Goal: Task Accomplishment & Management: Complete application form

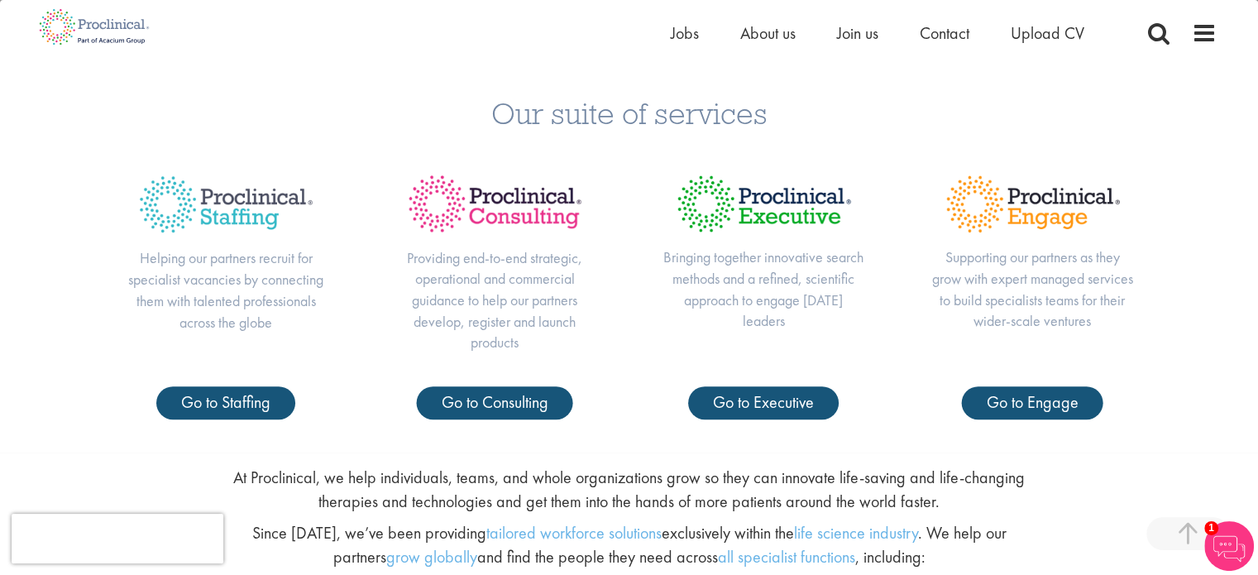
scroll to position [585, 0]
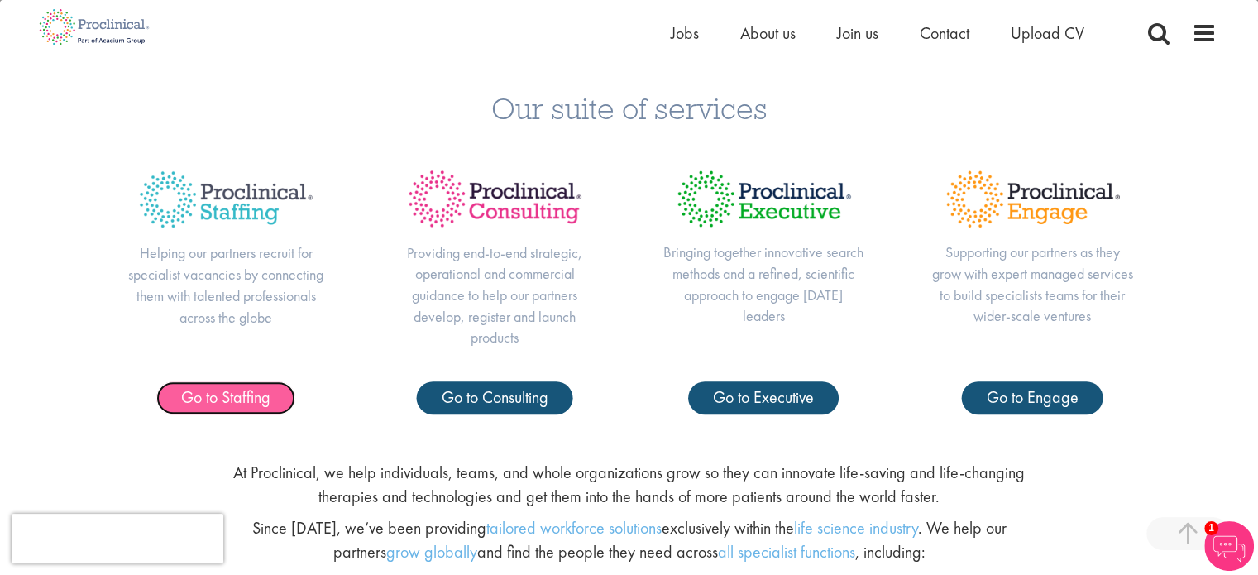
click at [247, 404] on span "Go to Staffing" at bounding box center [225, 396] width 89 height 21
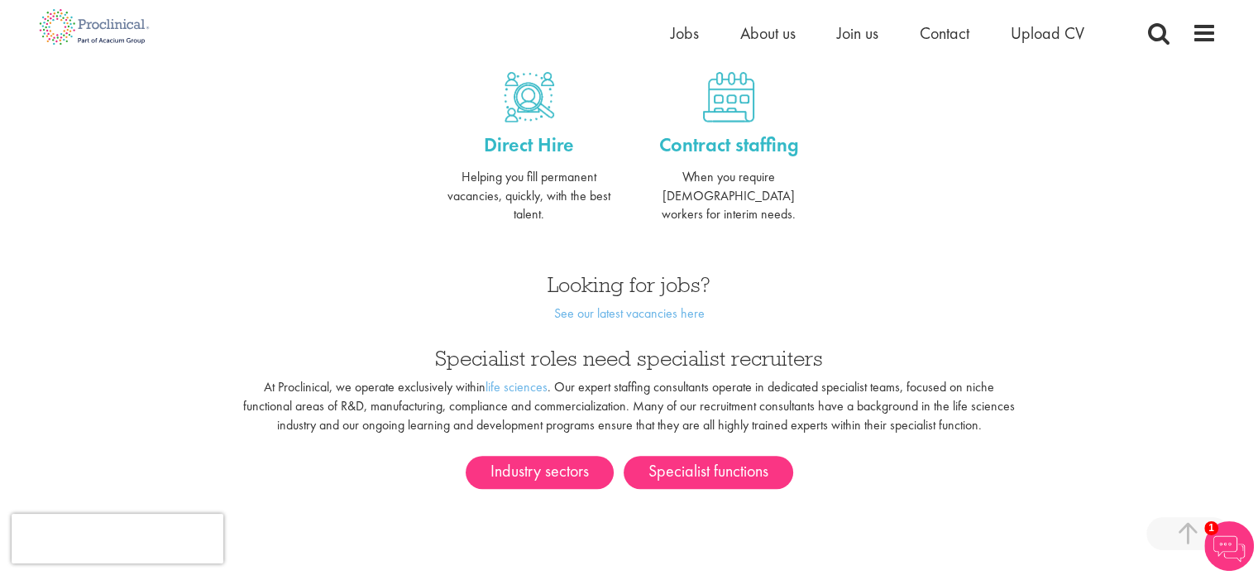
scroll to position [698, 0]
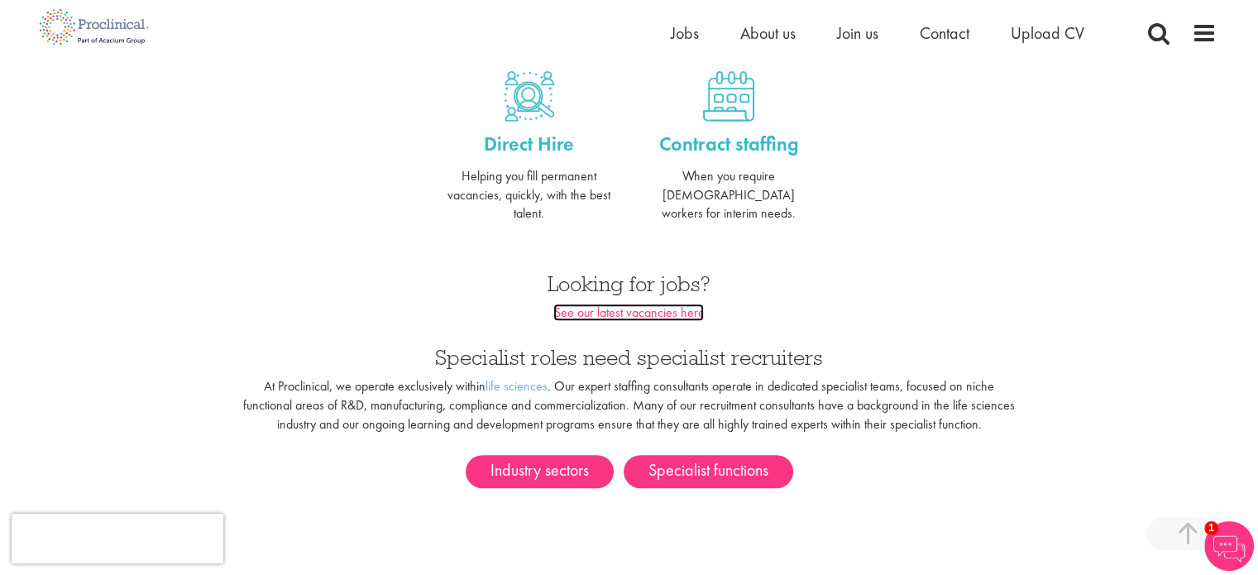
click at [613, 303] on link "See our latest vacancies here" at bounding box center [628, 311] width 150 height 17
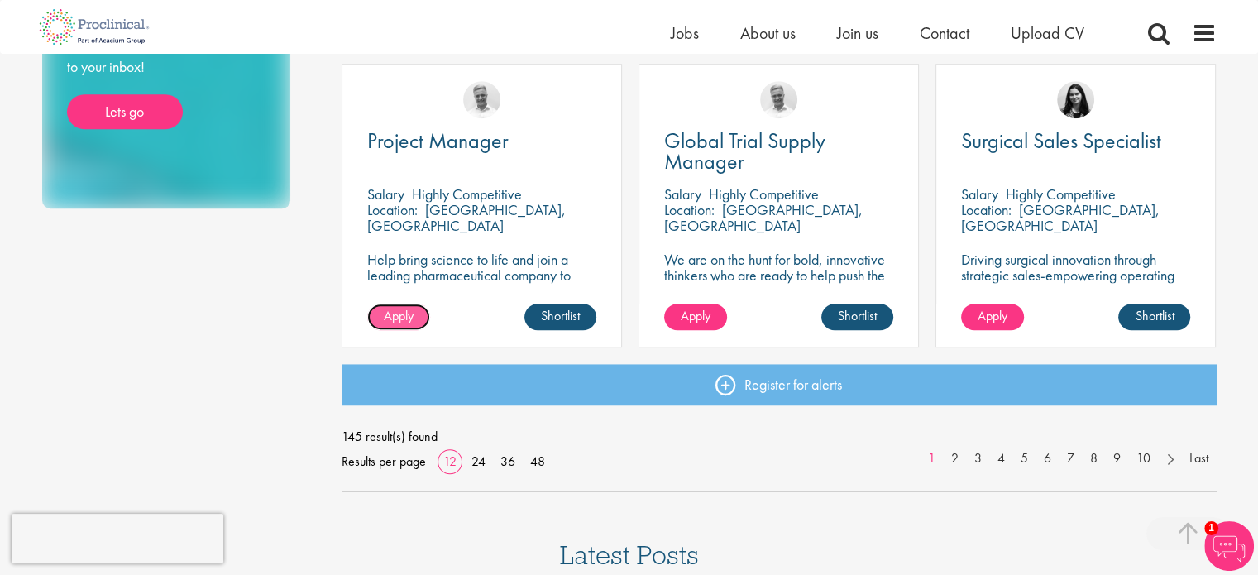
scroll to position [1210, 0]
click at [952, 454] on link "2" at bounding box center [955, 457] width 24 height 19
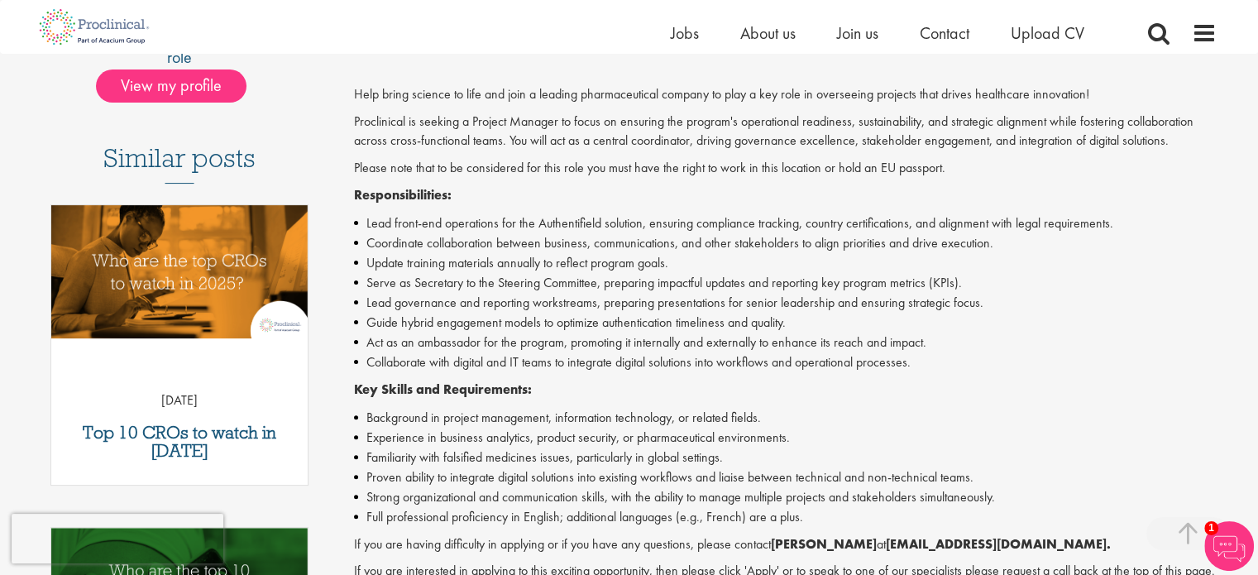
scroll to position [397, 0]
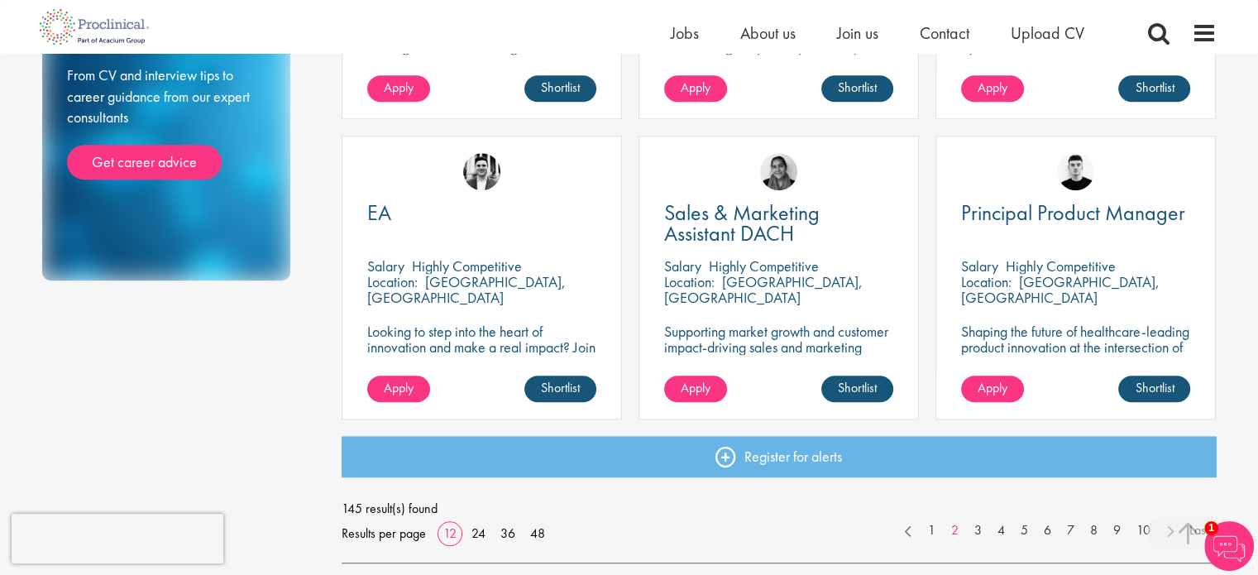
scroll to position [1151, 0]
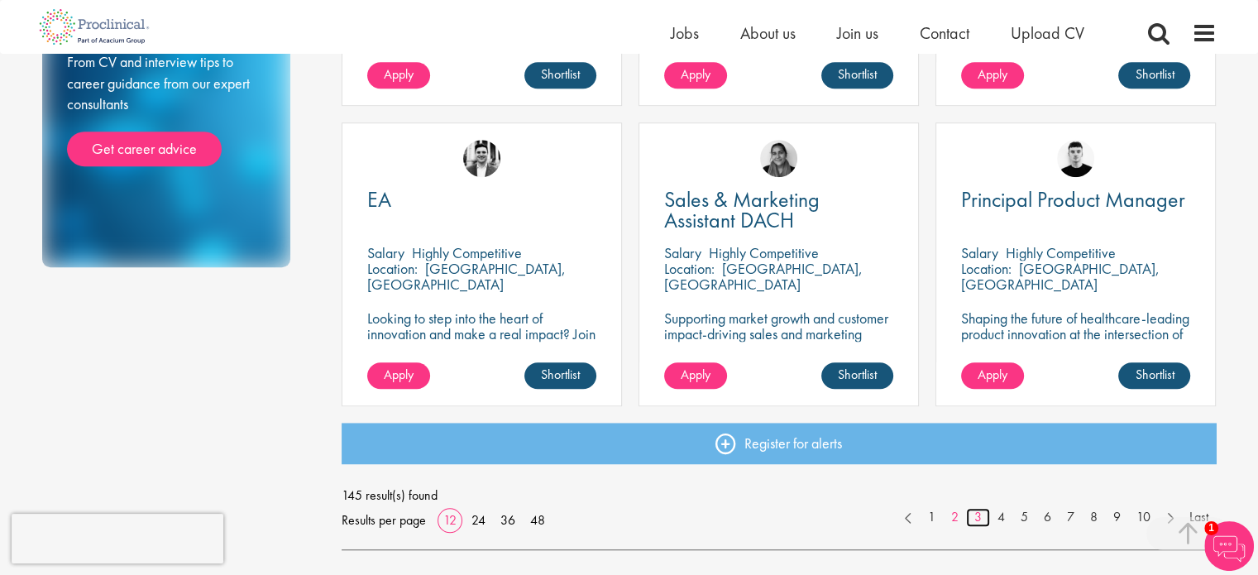
click at [979, 526] on link "3" at bounding box center [978, 517] width 24 height 19
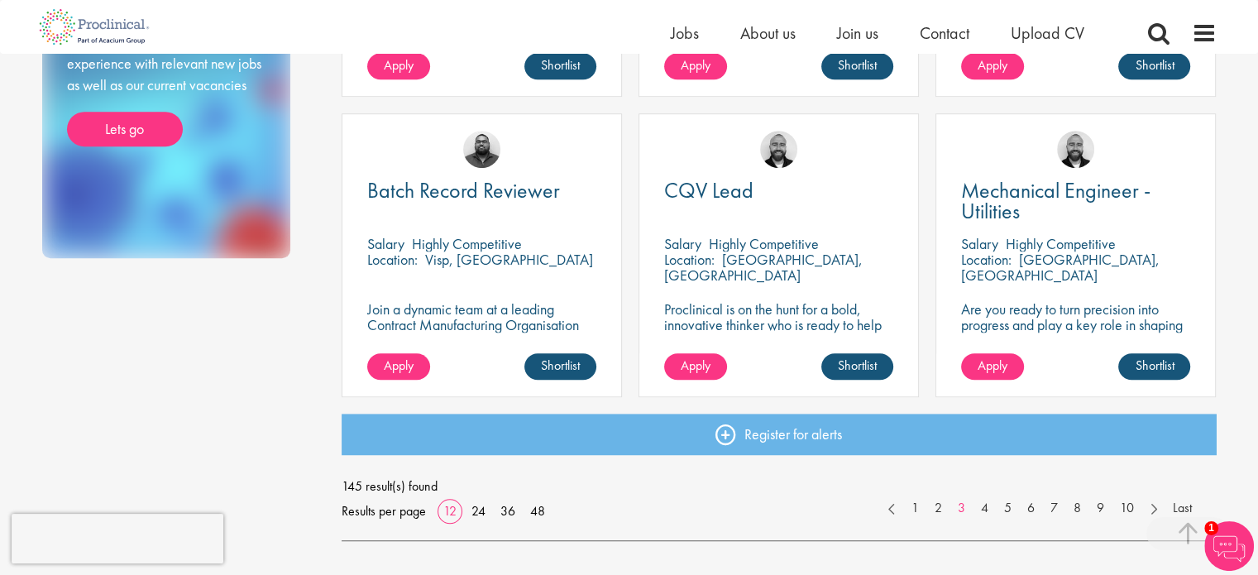
scroll to position [1163, 0]
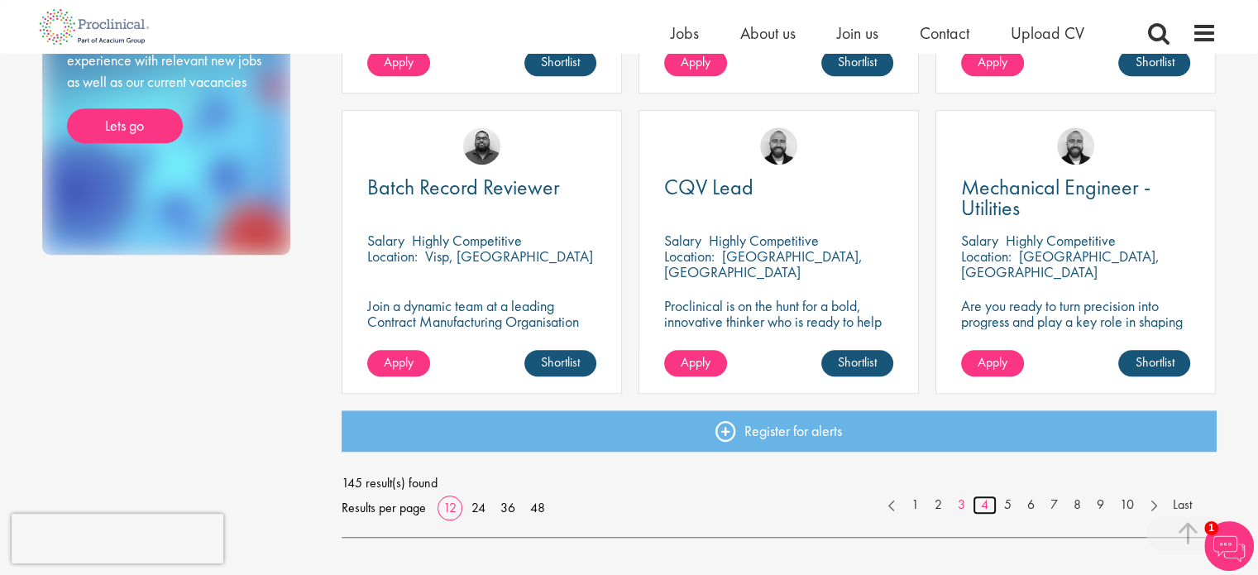
click at [986, 505] on link "4" at bounding box center [984, 504] width 24 height 19
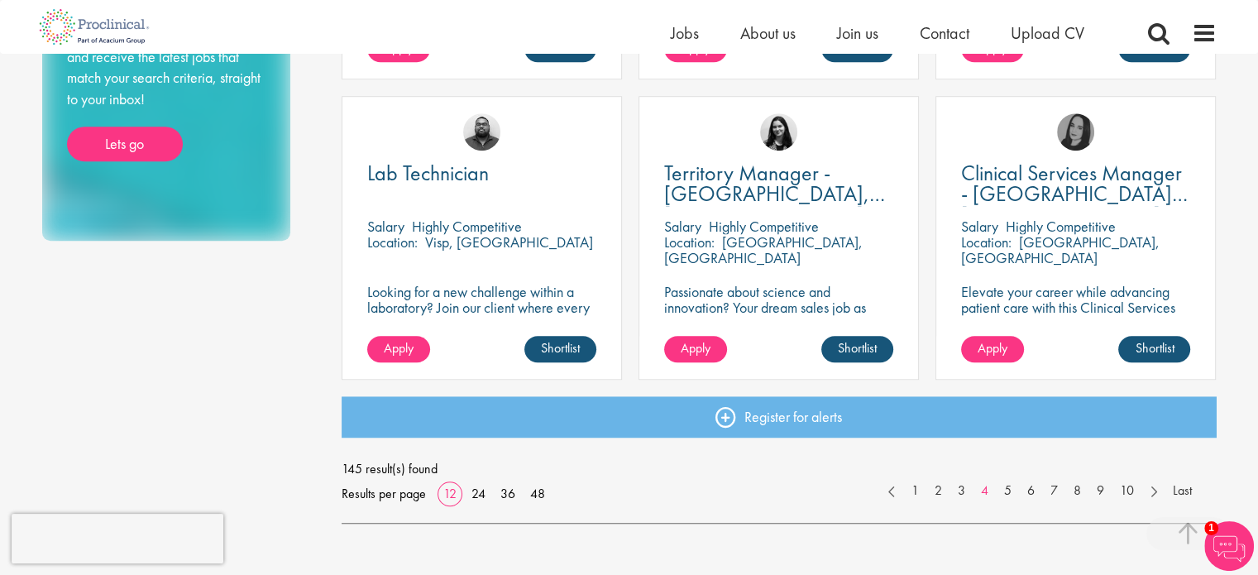
scroll to position [1177, 0]
click at [1008, 493] on link "5" at bounding box center [1007, 490] width 24 height 19
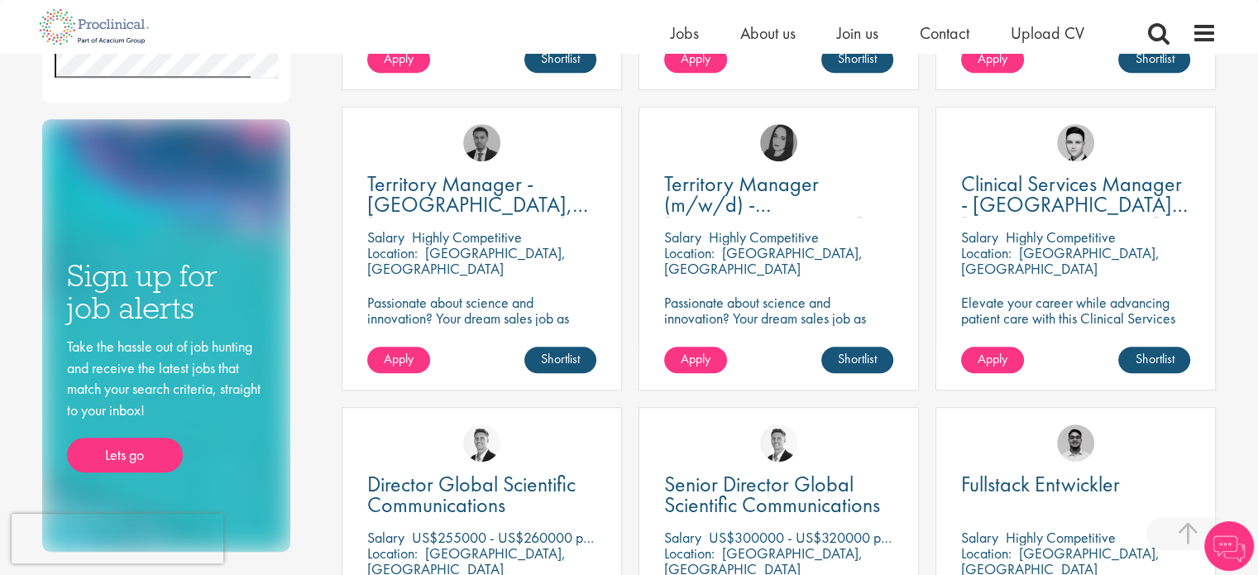
scroll to position [868, 0]
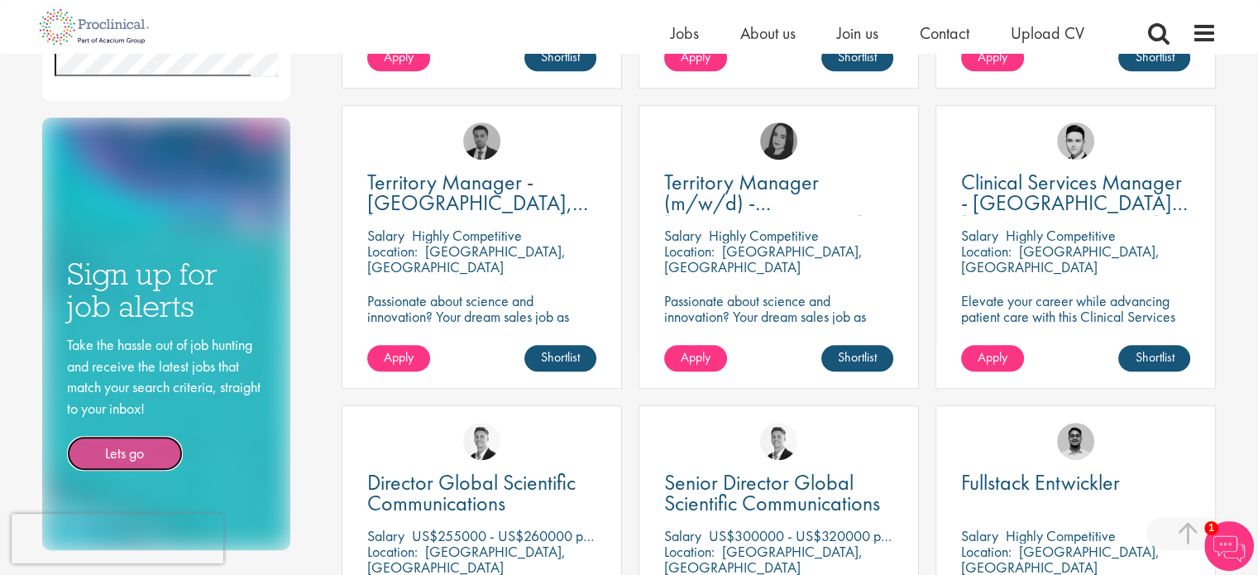
click at [117, 442] on link "Lets go" at bounding box center [125, 453] width 116 height 35
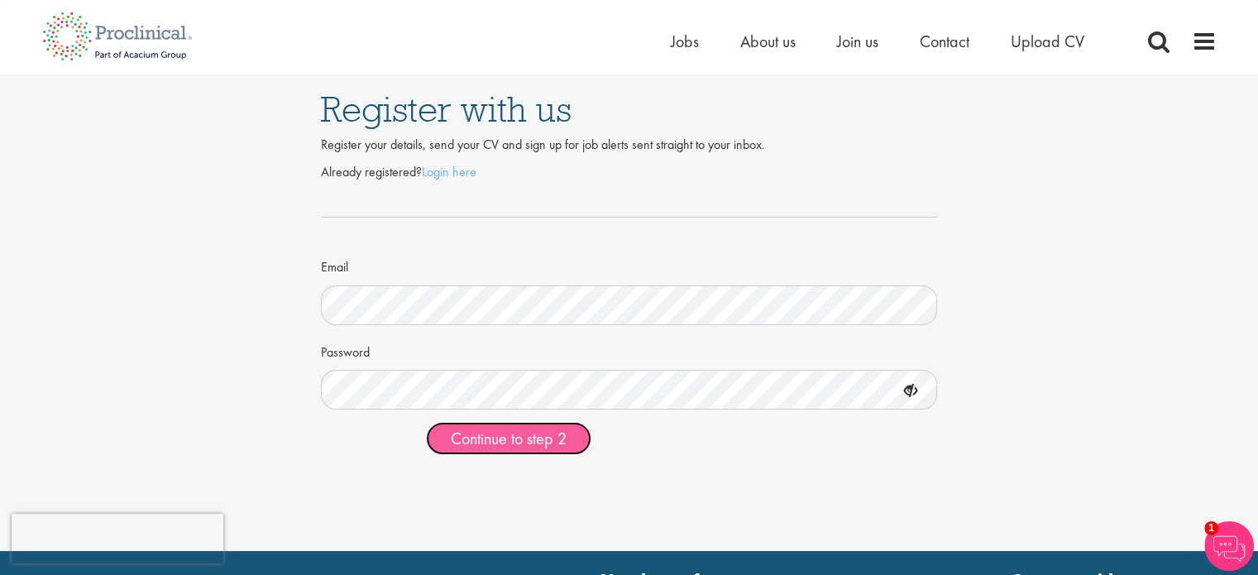
click at [532, 440] on span "Continue to step 2" at bounding box center [509, 437] width 116 height 21
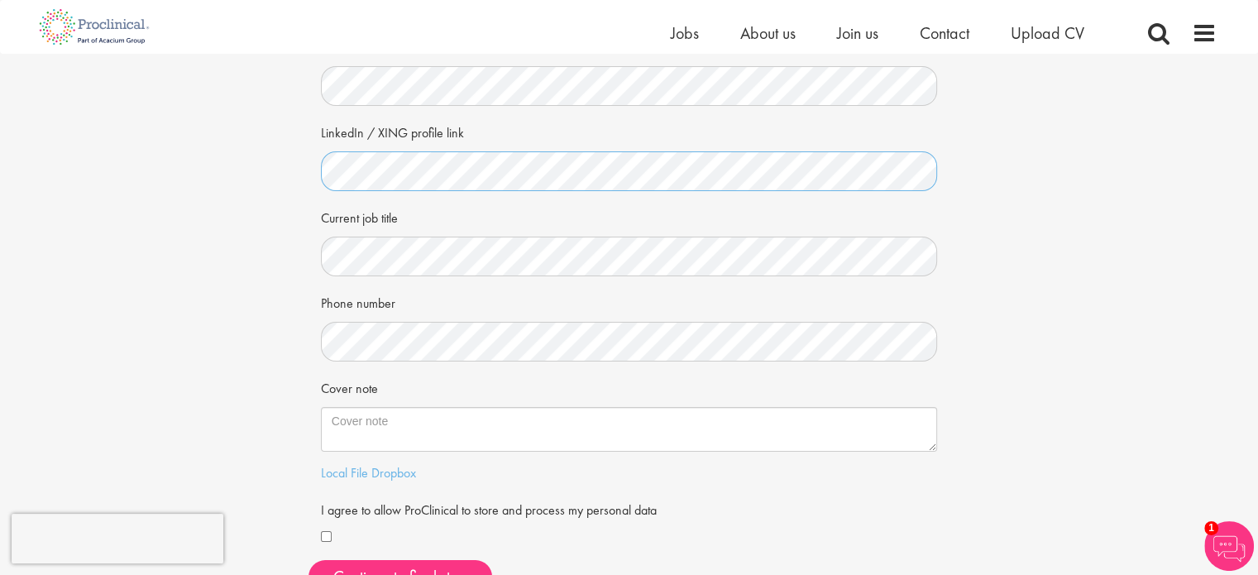
scroll to position [205, 0]
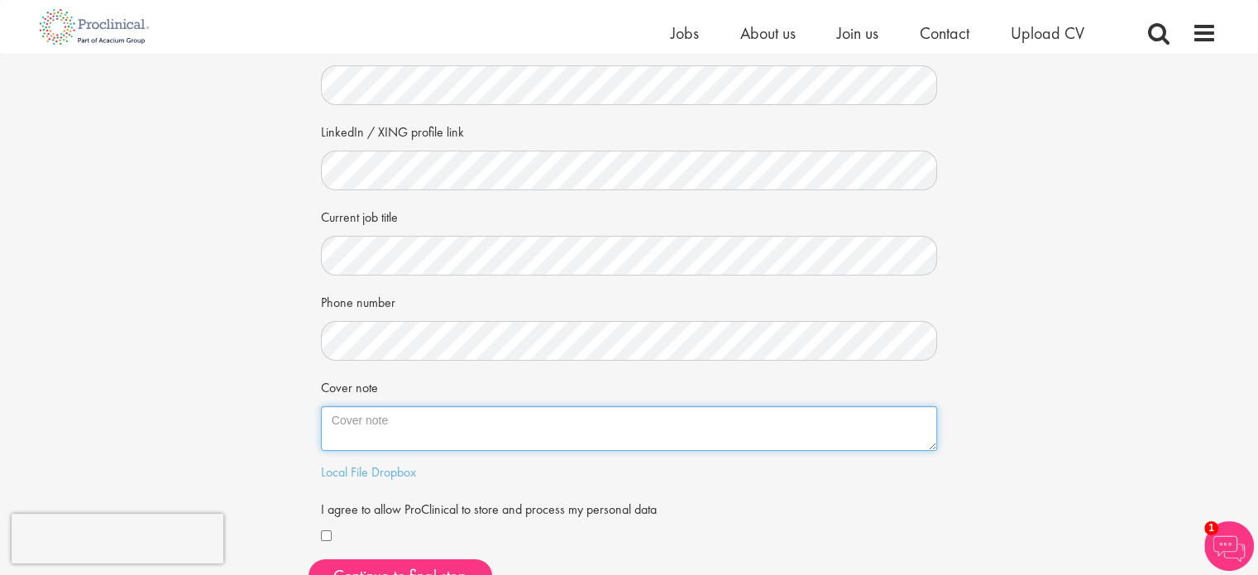
click at [360, 430] on textarea "Cover note" at bounding box center [629, 428] width 617 height 45
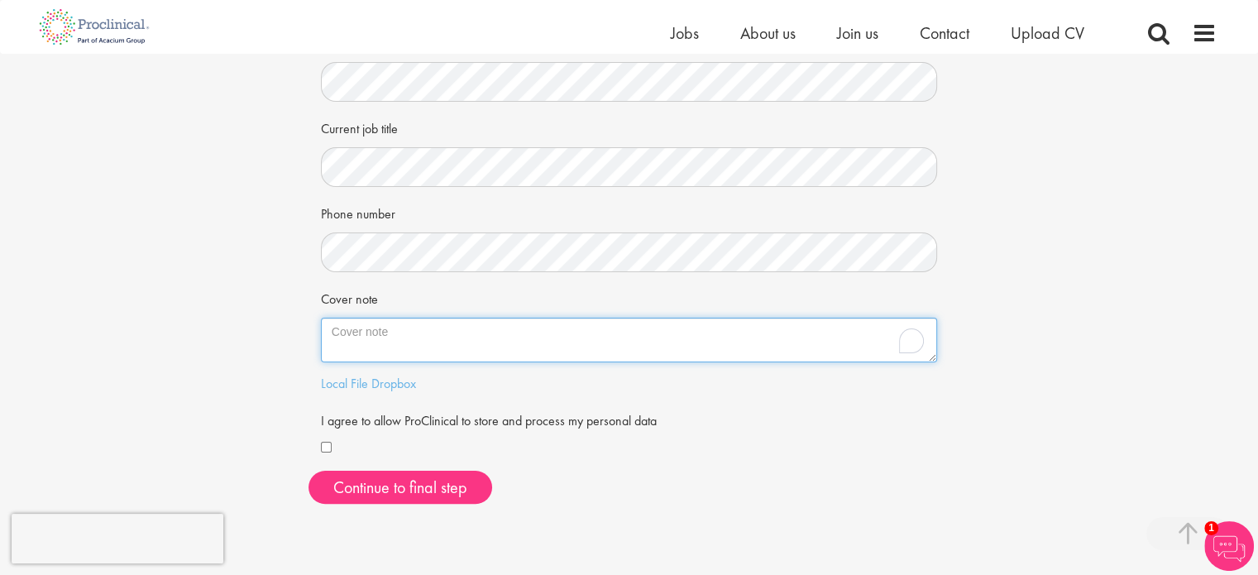
scroll to position [294, 0]
click at [372, 340] on textarea "Cover note" at bounding box center [629, 339] width 617 height 45
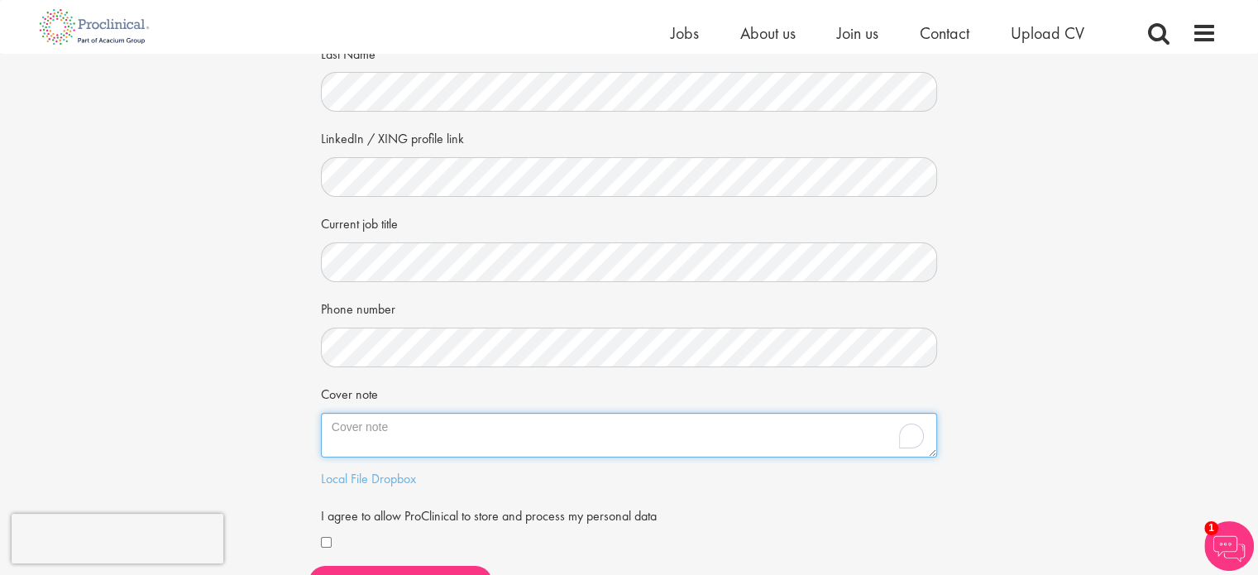
scroll to position [200, 0]
paste textarea "Dear Proclinical Recruitment Team, I am about to complete my PhD in Neuroscienc…"
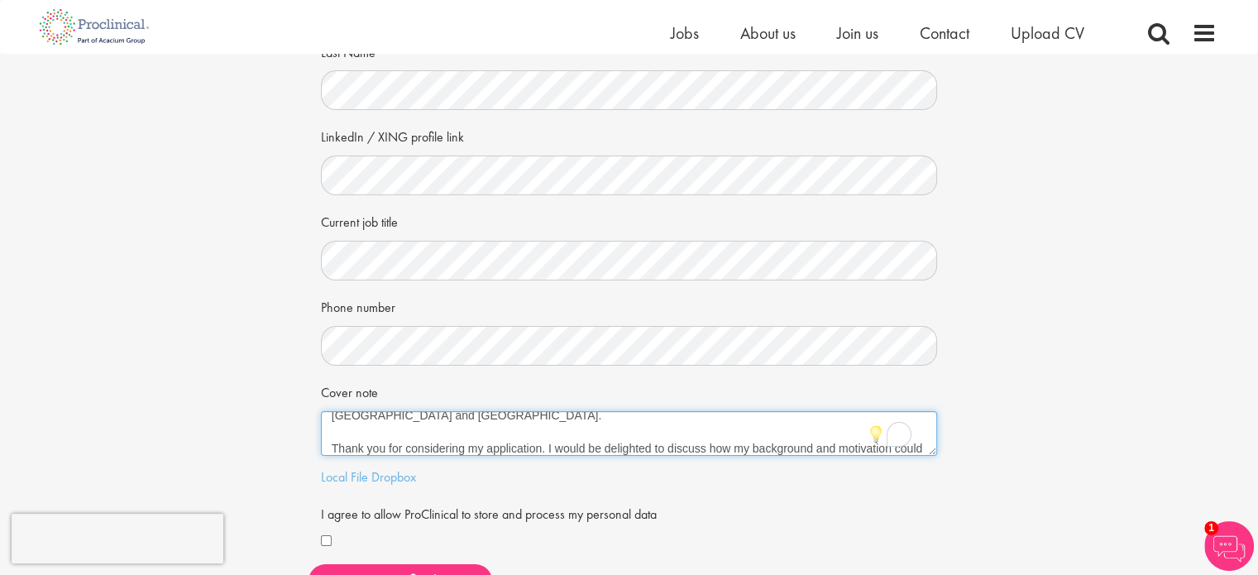
scroll to position [203, 0]
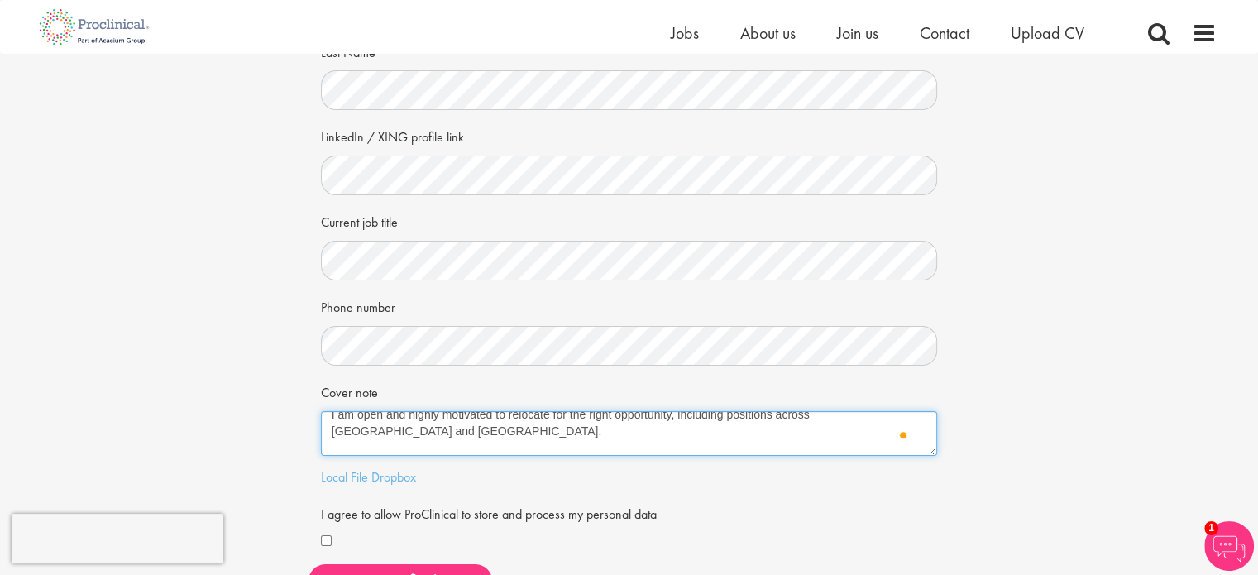
drag, startPoint x: 430, startPoint y: 437, endPoint x: 742, endPoint y: 403, distance: 313.6
click at [742, 403] on div "Cover note Dear Proclinical Recruitment Team, I am about to complete my PhD in …" at bounding box center [629, 417] width 617 height 78
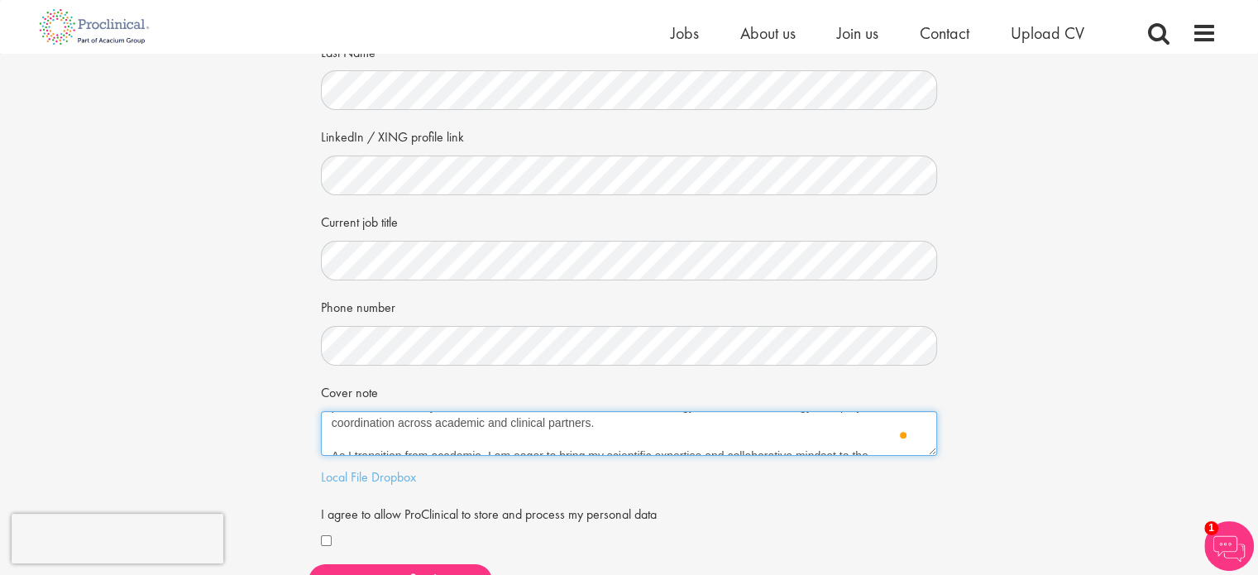
click at [633, 427] on textarea "Dear Proclinical Recruitment Team, I am about to complete my PhD in Neuroscienc…" at bounding box center [629, 433] width 617 height 45
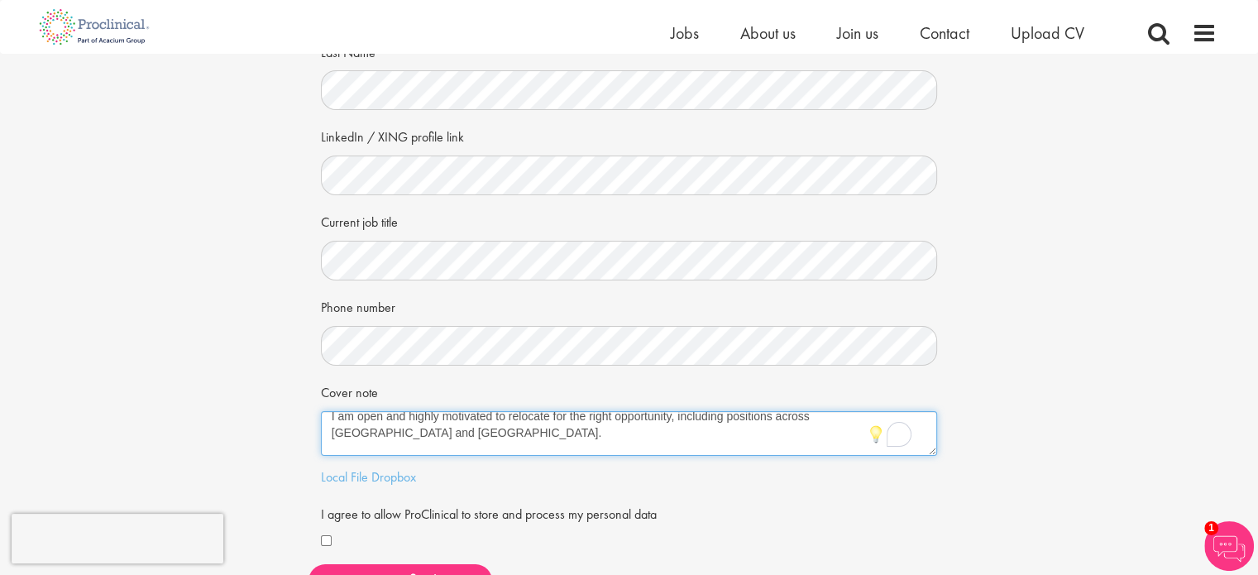
click at [604, 429] on textarea "Dear Proclinical Recruitment Team, I am about to complete my PhD in Neuroscienc…" at bounding box center [629, 433] width 617 height 45
click at [367, 430] on textarea "Dear Proclinical Recruitment Team, I am about to complete my PhD in Neuroscienc…" at bounding box center [629, 433] width 617 height 45
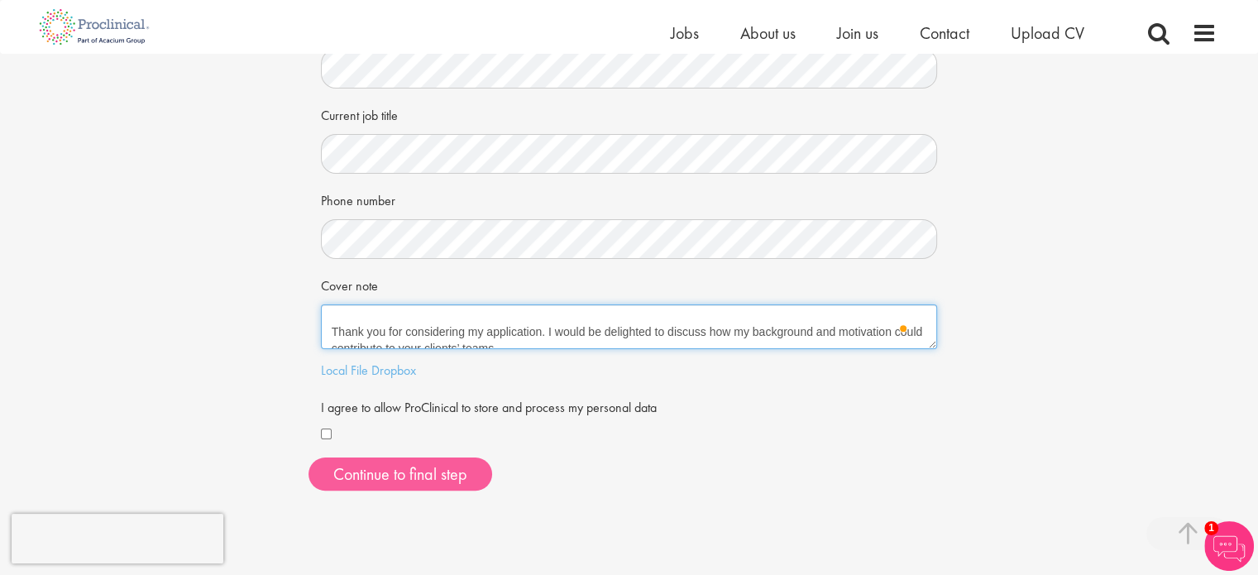
type textarea "Dear Proclinical Recruitment Team, I am about to complete my PhD in Neuroscienc…"
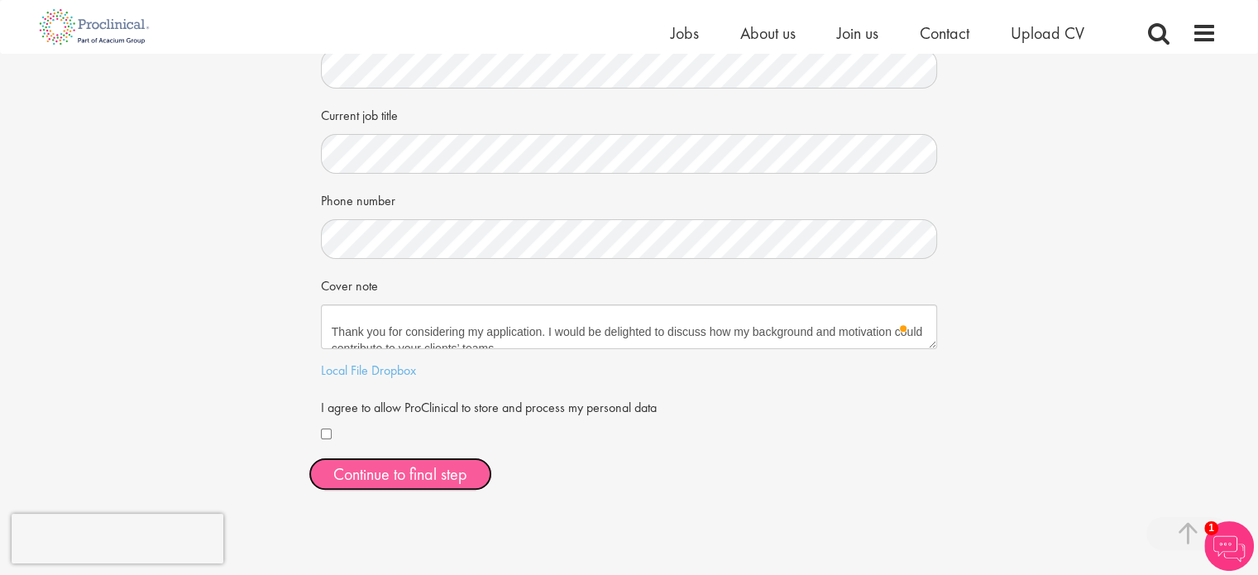
click at [470, 465] on button "Continue to final step" at bounding box center [400, 473] width 184 height 33
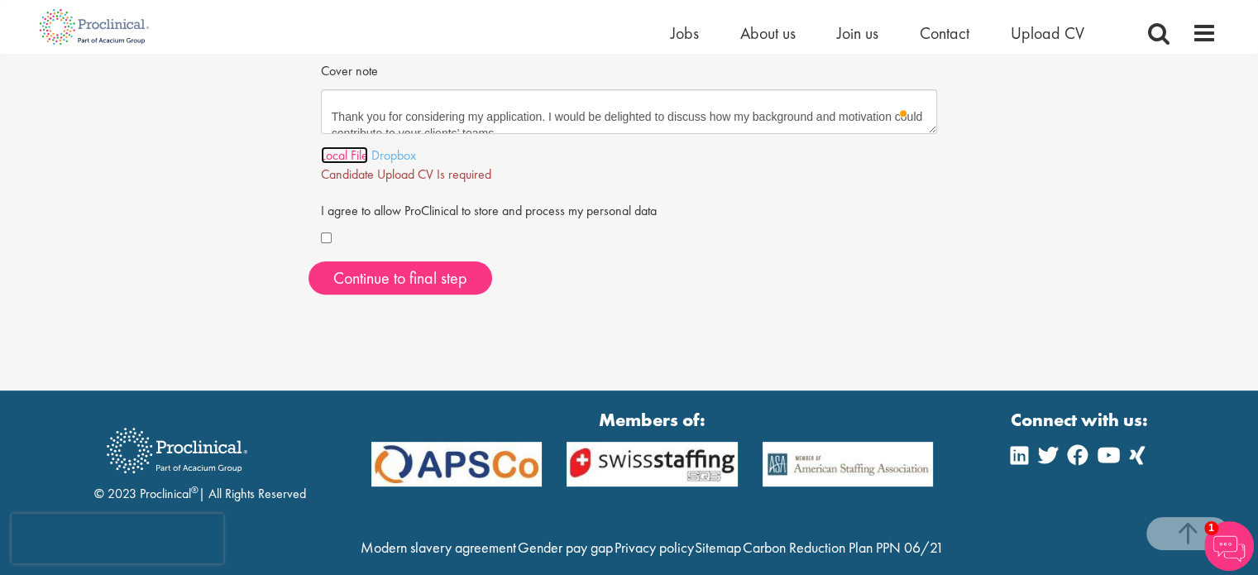
click at [348, 154] on link "Local File" at bounding box center [344, 154] width 47 height 17
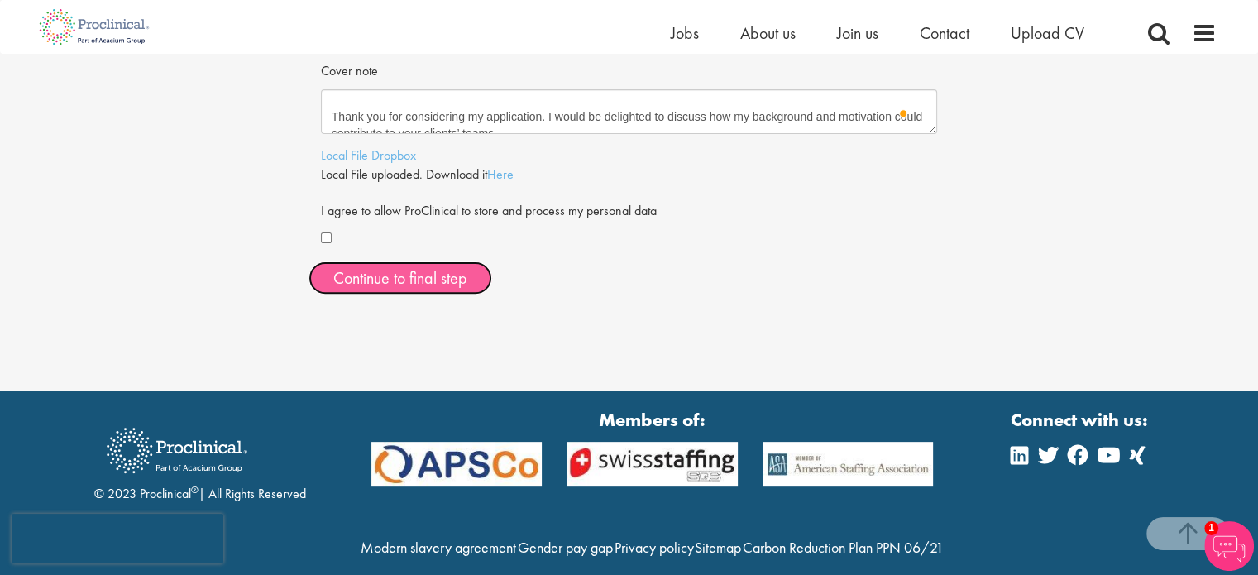
click at [450, 284] on span "Continue to final step" at bounding box center [400, 277] width 134 height 21
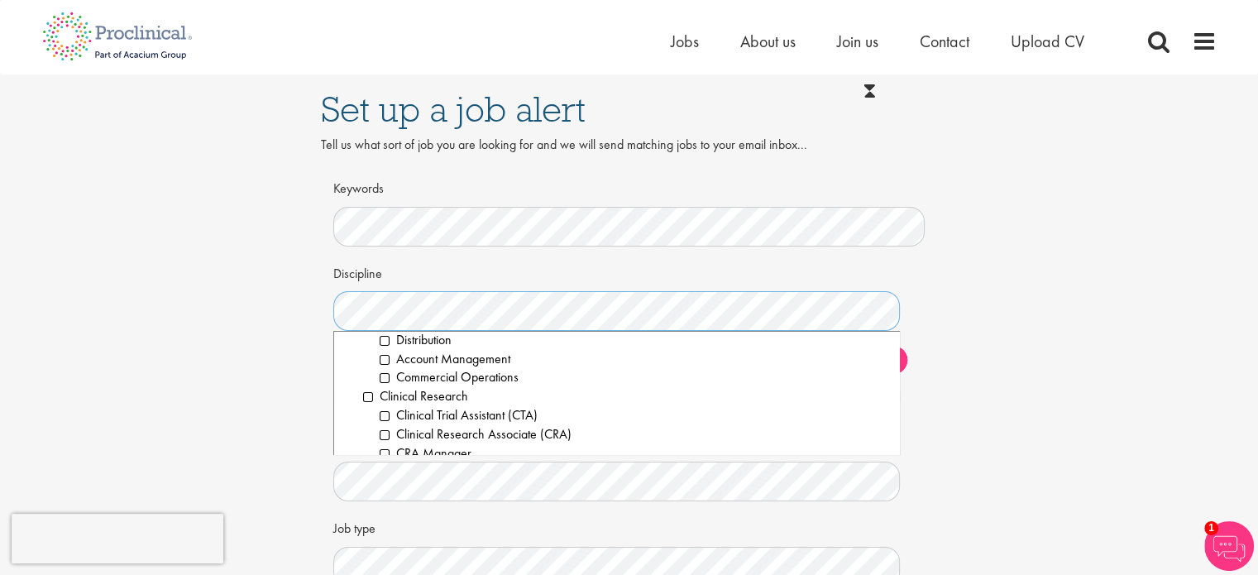
scroll to position [327, 0]
click at [365, 403] on li "Clinical Research" at bounding box center [625, 399] width 524 height 19
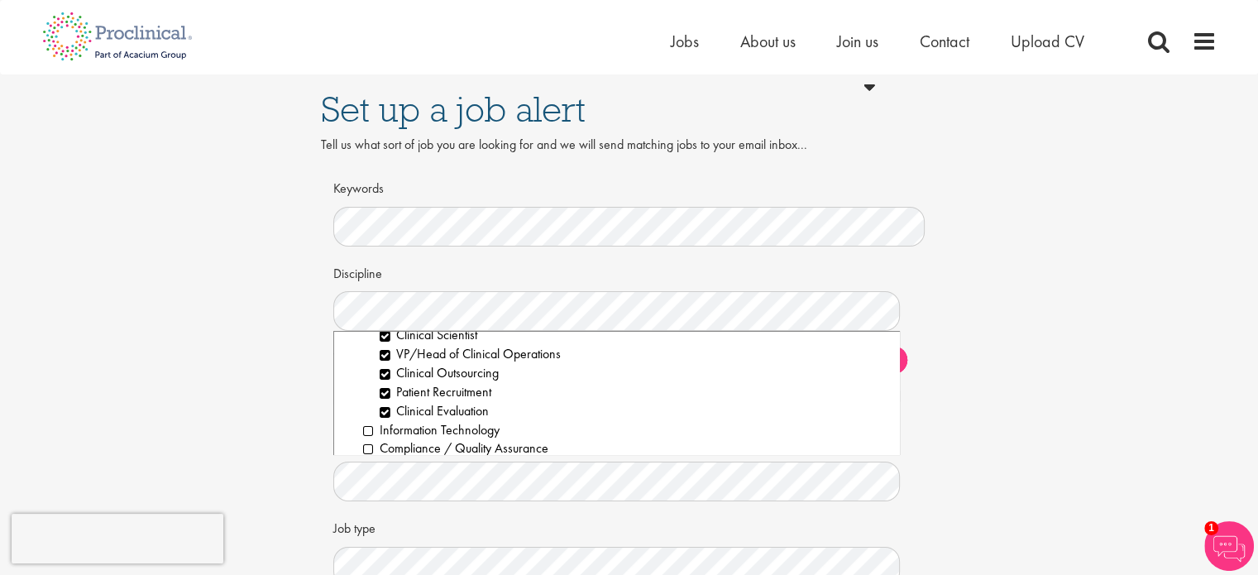
scroll to position [511, 0]
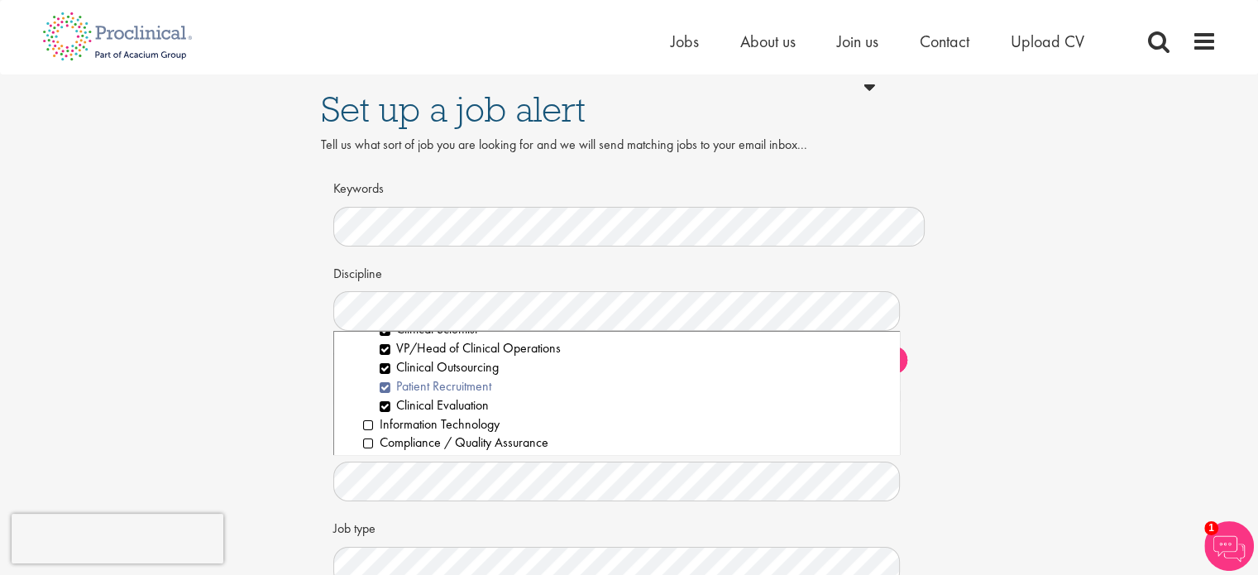
click at [383, 385] on li "Patient Recruitment" at bounding box center [634, 386] width 508 height 19
click at [383, 404] on li "Clinical Evaluation" at bounding box center [634, 405] width 508 height 19
click at [383, 373] on li "Clinical Outsourcing" at bounding box center [634, 367] width 508 height 19
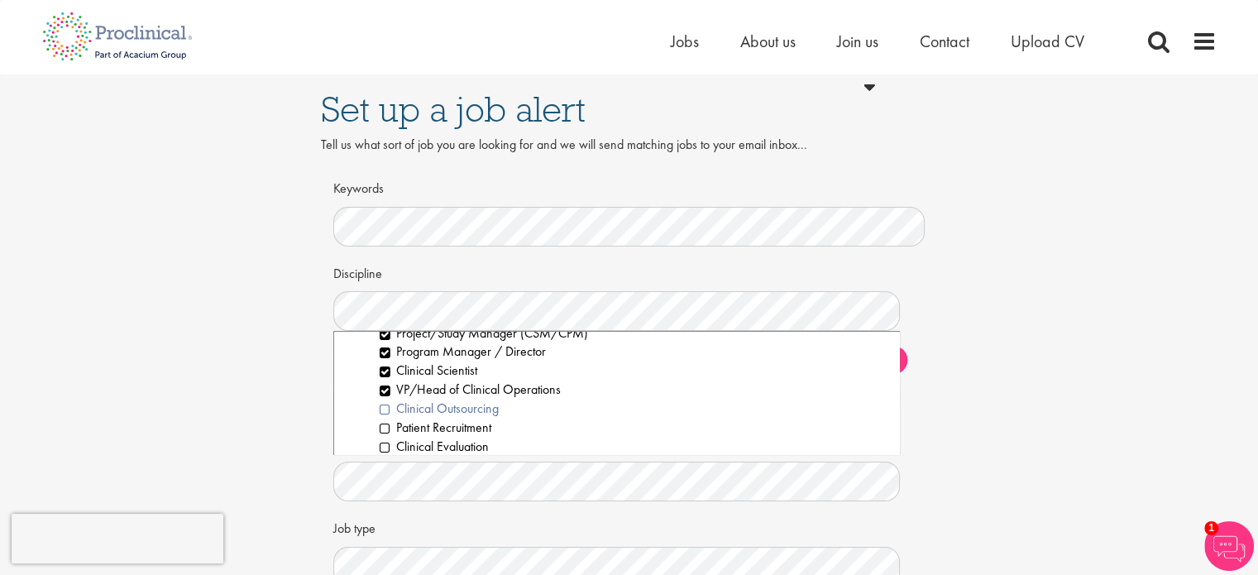
scroll to position [470, 0]
click at [381, 389] on li "VP/Head of Clinical Operations" at bounding box center [634, 389] width 508 height 19
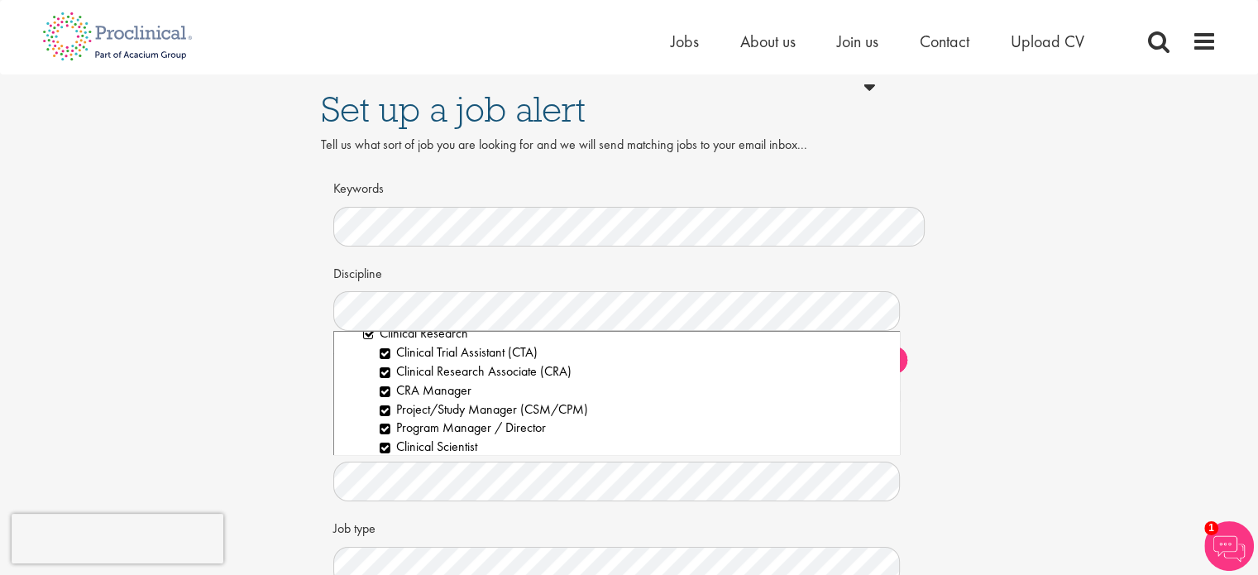
scroll to position [395, 0]
click at [384, 427] on li "Program Manager / Director" at bounding box center [634, 426] width 508 height 19
click at [384, 388] on li "CRA Manager" at bounding box center [634, 389] width 508 height 19
click at [364, 390] on li "Medical Affairs" at bounding box center [625, 389] width 524 height 19
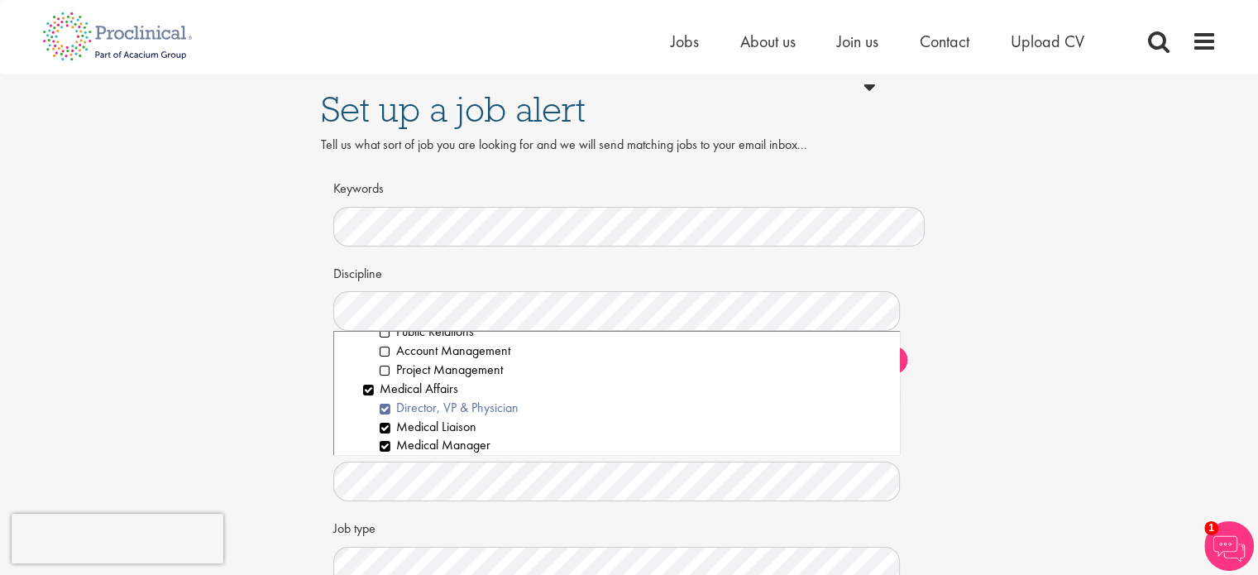
click at [387, 409] on li "Director, VP & Physician" at bounding box center [634, 408] width 508 height 19
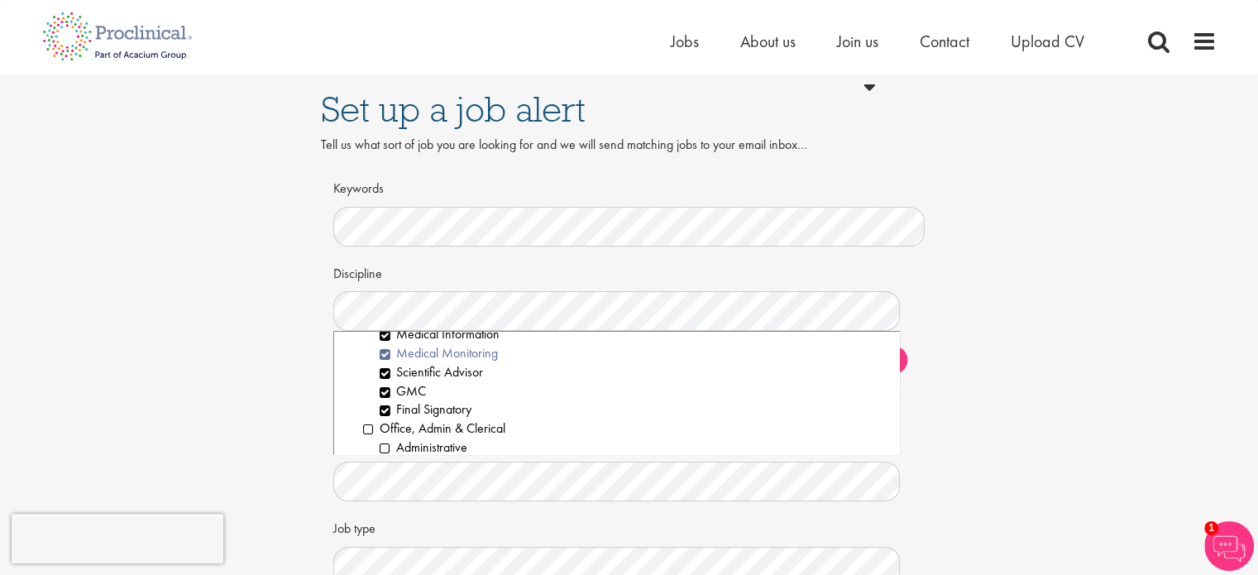
scroll to position [1621, 0]
click at [384, 396] on li "GMC" at bounding box center [634, 391] width 508 height 19
click at [383, 412] on li "Final Signatory" at bounding box center [634, 409] width 508 height 19
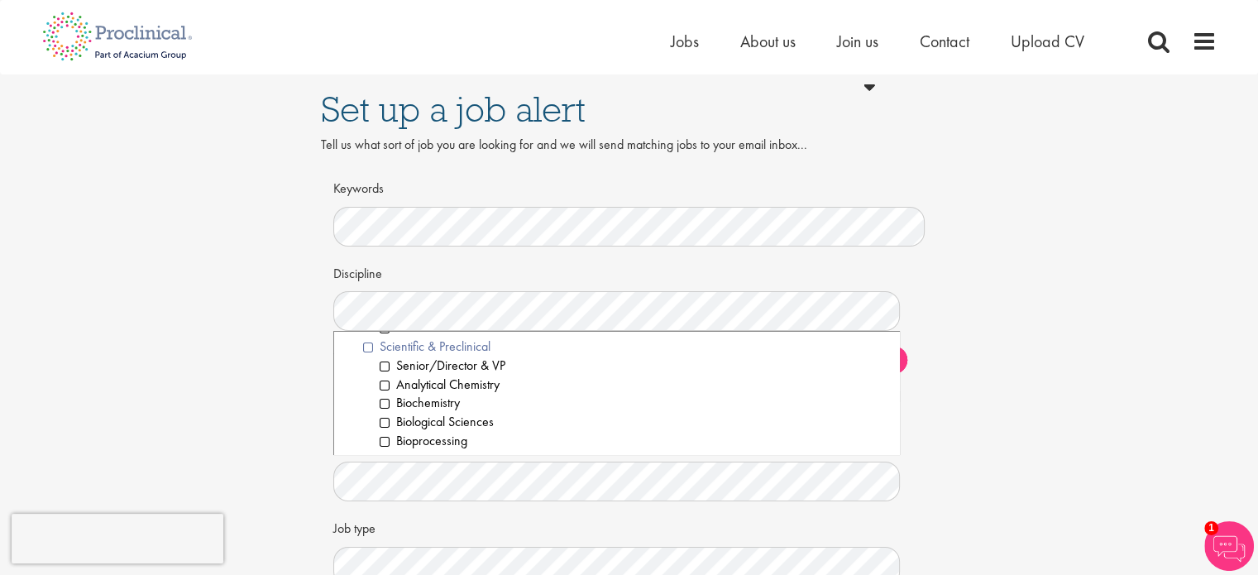
click at [367, 347] on li "Scientific & Preclinical" at bounding box center [625, 346] width 524 height 19
click at [382, 384] on li "Analytical Chemistry" at bounding box center [634, 384] width 508 height 19
click at [384, 403] on li "Biochemistry" at bounding box center [634, 403] width 508 height 19
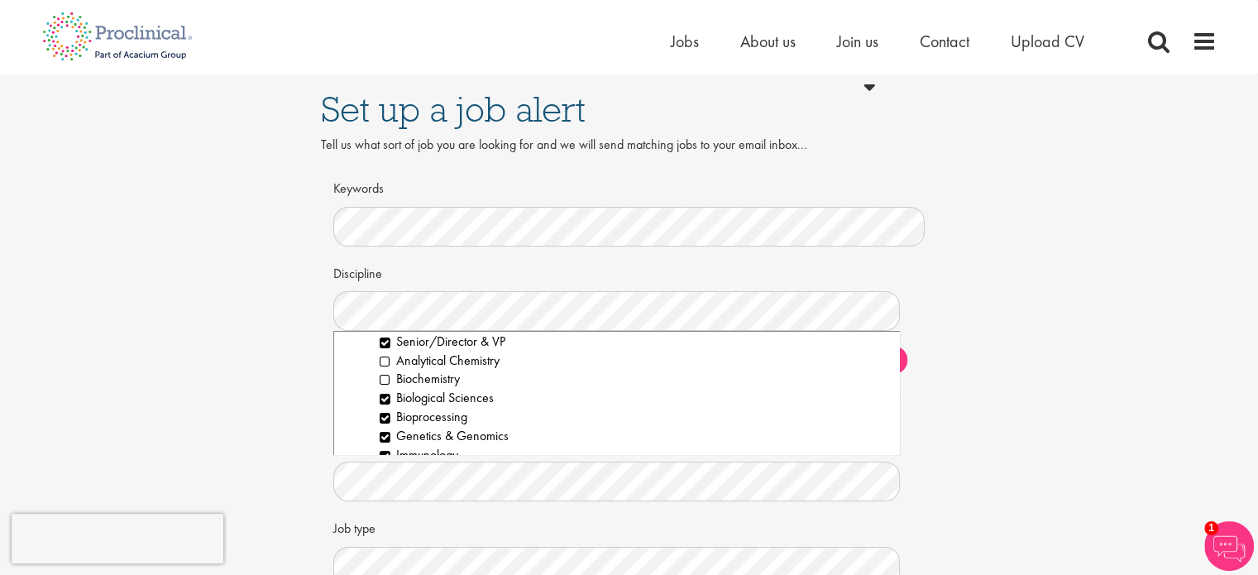
scroll to position [2146, 0]
click at [380, 413] on li "Bioprocessing" at bounding box center [634, 413] width 508 height 19
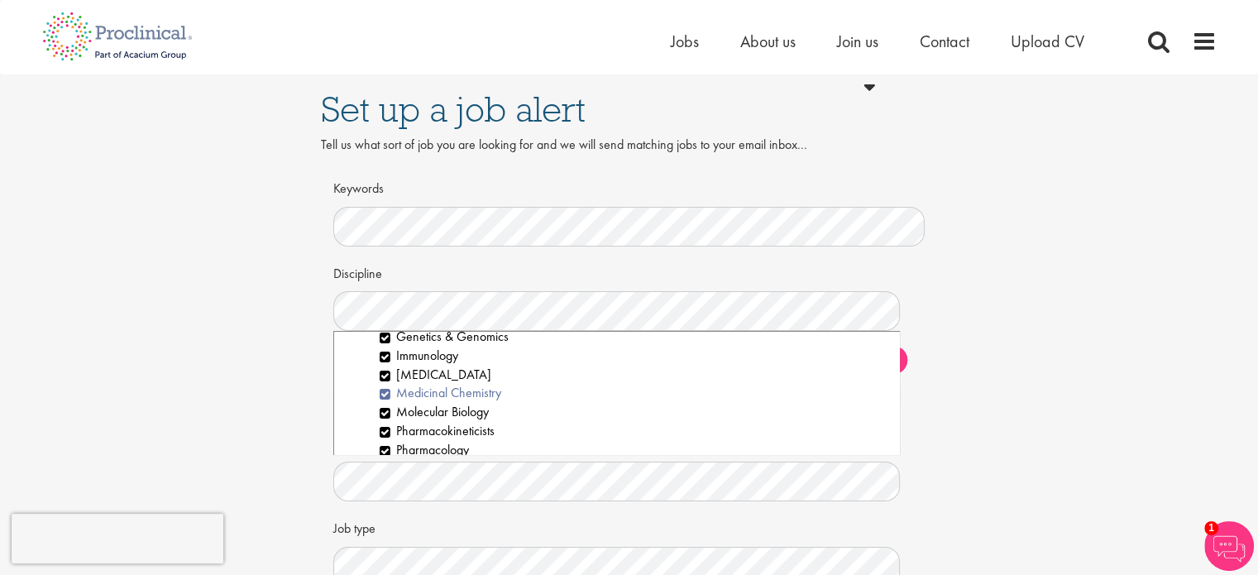
click at [382, 394] on li "Medicinal Chemistry" at bounding box center [634, 393] width 508 height 19
click at [384, 437] on li "Pharmacokineticists" at bounding box center [634, 431] width 508 height 19
click at [383, 415] on li "Pharmacology" at bounding box center [634, 410] width 508 height 19
click at [384, 429] on li "Proteomics" at bounding box center [634, 429] width 508 height 19
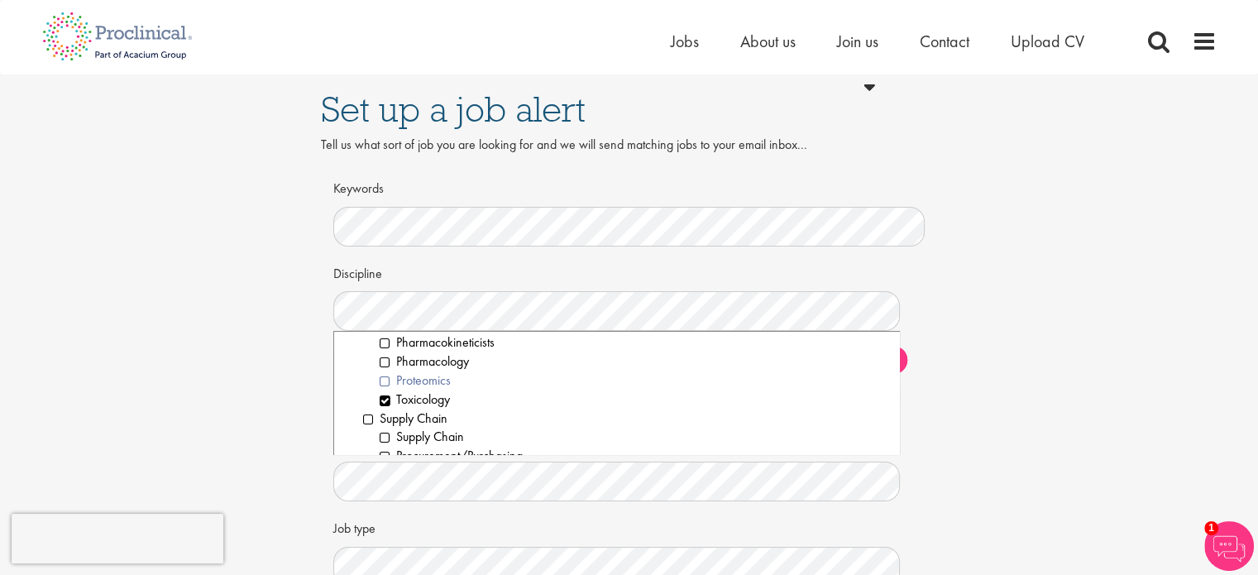
scroll to position [2331, 0]
click at [384, 403] on li "Toxicology" at bounding box center [634, 398] width 508 height 19
click at [384, 375] on li "Senior/Director & VP" at bounding box center [634, 375] width 508 height 19
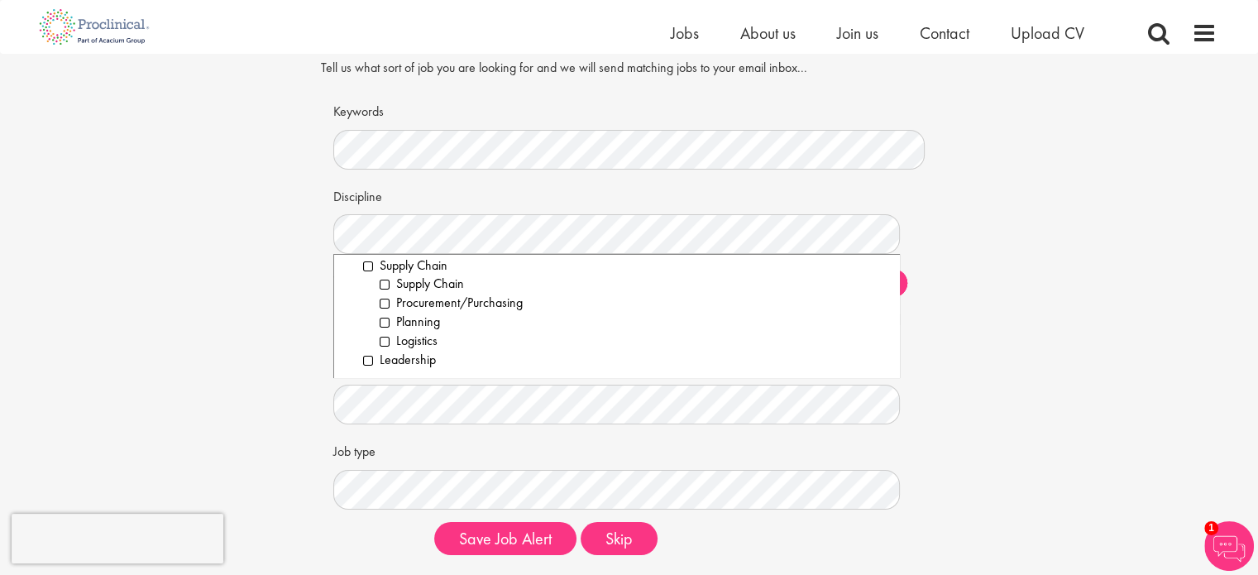
scroll to position [64, 0]
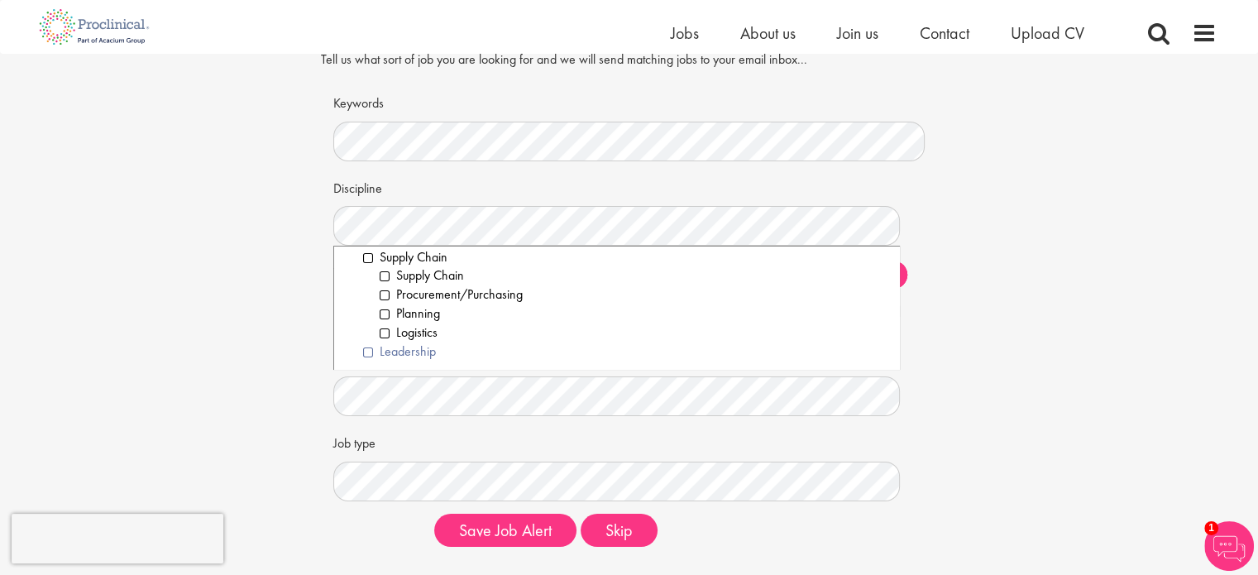
click at [365, 350] on li "Leadership" at bounding box center [625, 351] width 524 height 19
click at [291, 362] on div "Set up a job alert Tell us what sort of job you are looking for and we will sen…" at bounding box center [629, 274] width 1282 height 570
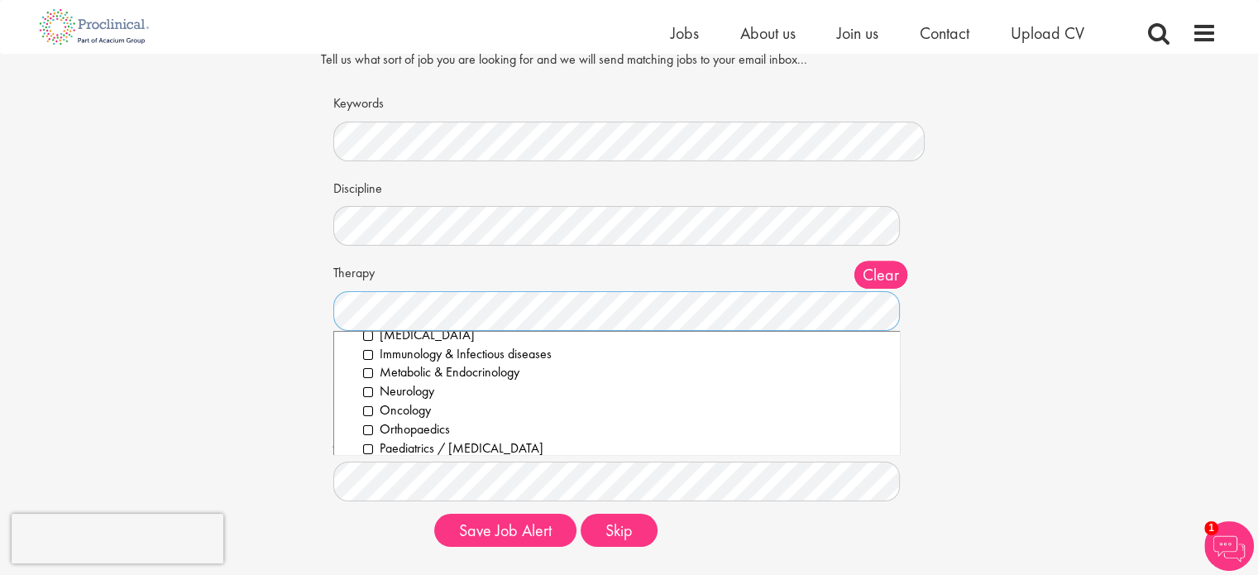
scroll to position [207, 0]
click at [367, 386] on li "Neurology" at bounding box center [625, 388] width 524 height 19
click at [364, 415] on li "Oncology" at bounding box center [625, 407] width 524 height 19
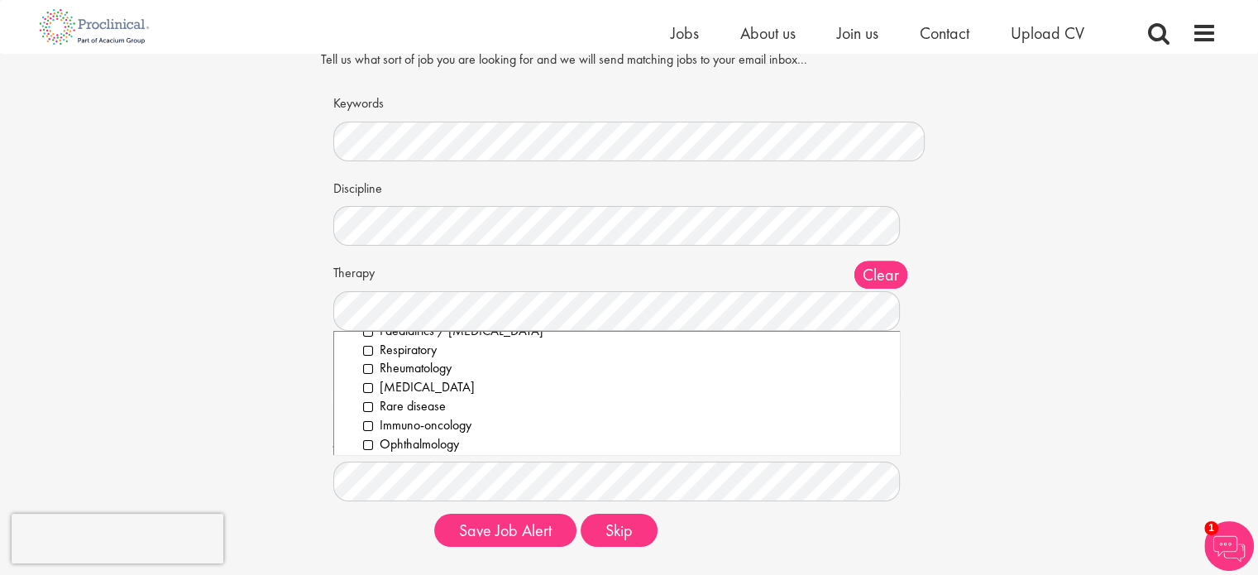
scroll to position [321, 0]
click at [366, 402] on li "Rare disease" at bounding box center [625, 406] width 524 height 19
click at [369, 426] on li "Immuno-oncology" at bounding box center [625, 425] width 524 height 19
click at [365, 385] on li "[MEDICAL_DATA]" at bounding box center [625, 387] width 524 height 19
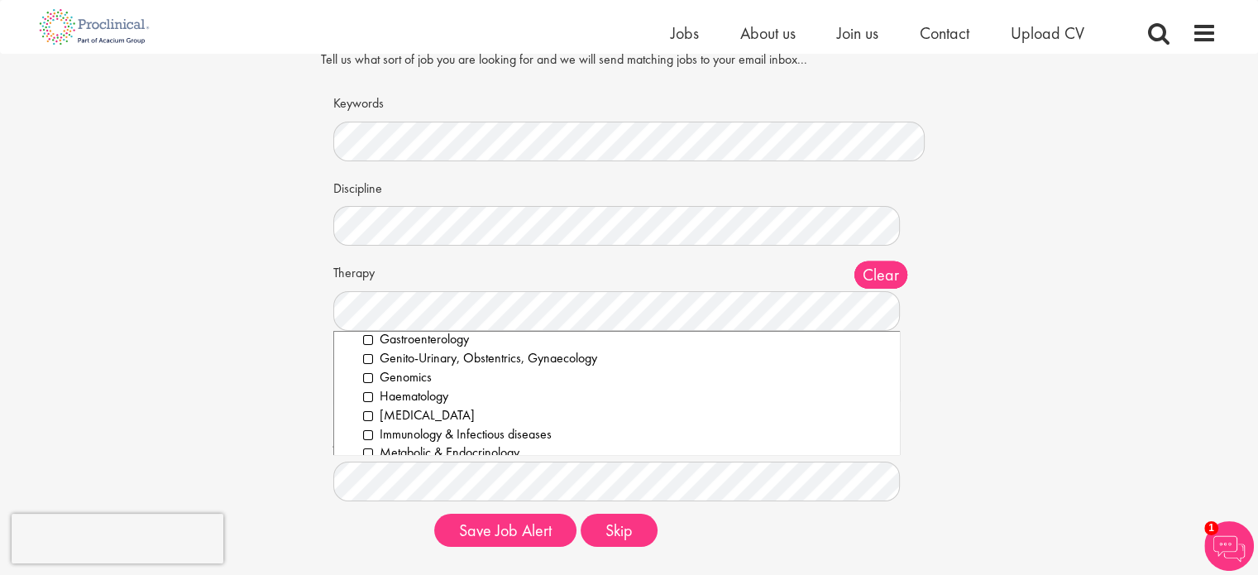
scroll to position [122, 0]
click at [365, 385] on li "Genomics" at bounding box center [625, 378] width 524 height 19
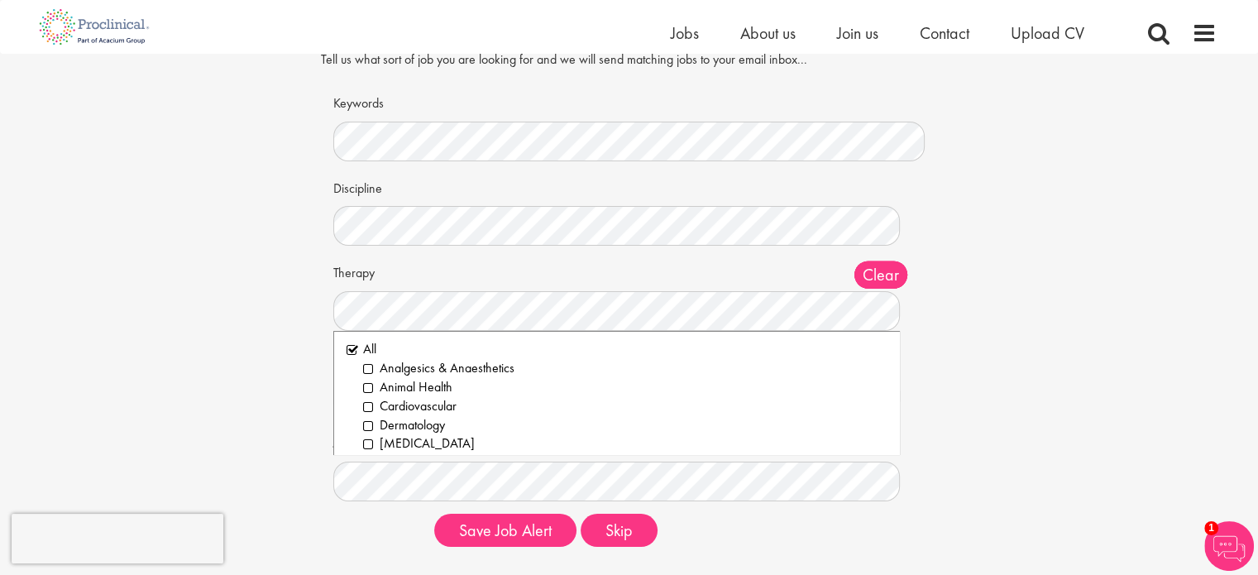
click at [289, 370] on div "Set up a job alert Tell us what sort of job you are looking for and we will sen…" at bounding box center [629, 274] width 1282 height 570
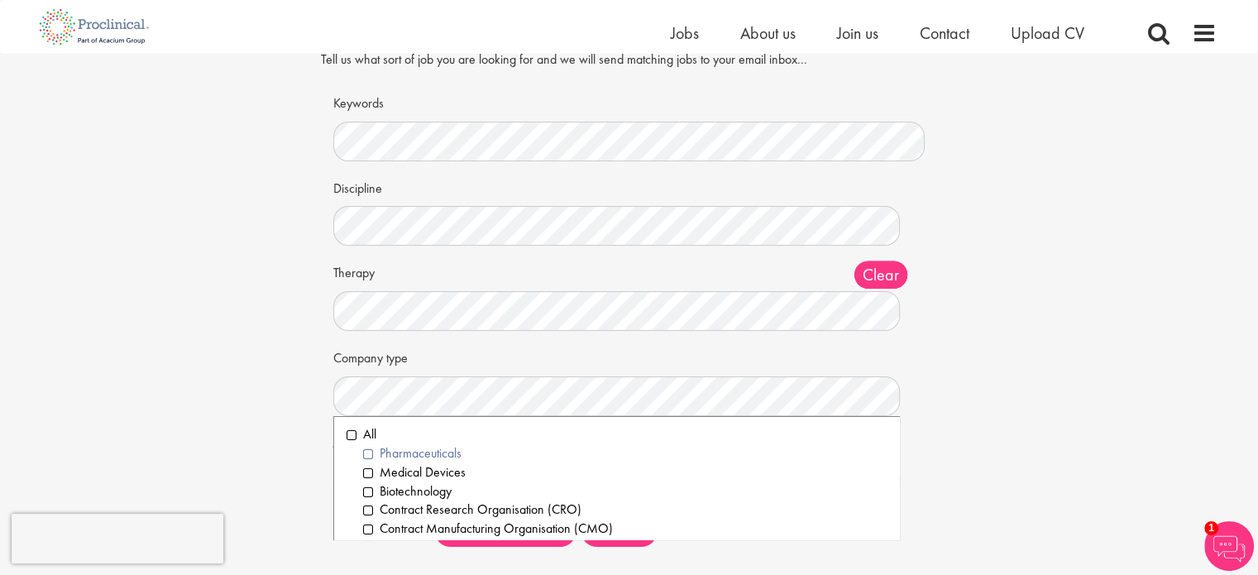
click at [369, 456] on li "Pharmaceuticals" at bounding box center [625, 453] width 524 height 19
click at [365, 473] on li "Medical Devices" at bounding box center [625, 472] width 524 height 19
click at [370, 490] on li "Biotechnology" at bounding box center [625, 491] width 524 height 19
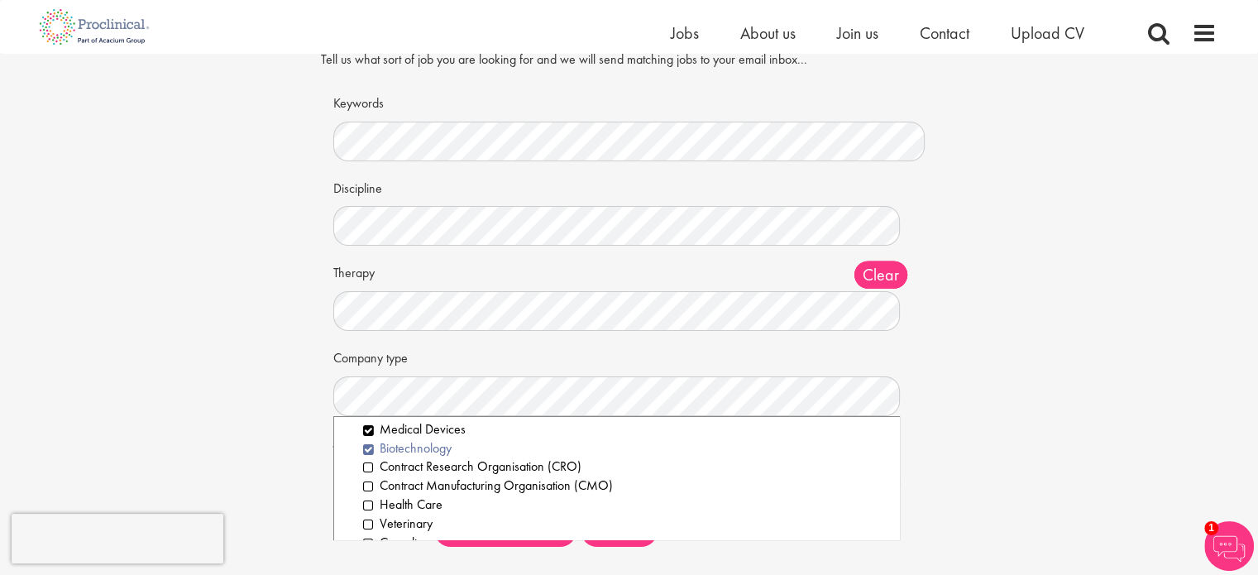
scroll to position [43, 0]
click at [365, 470] on li "Contract Research Organisation (CRO)" at bounding box center [625, 466] width 524 height 19
click at [364, 485] on li "Contract Manufacturing Organisation (CMO)" at bounding box center [625, 485] width 524 height 19
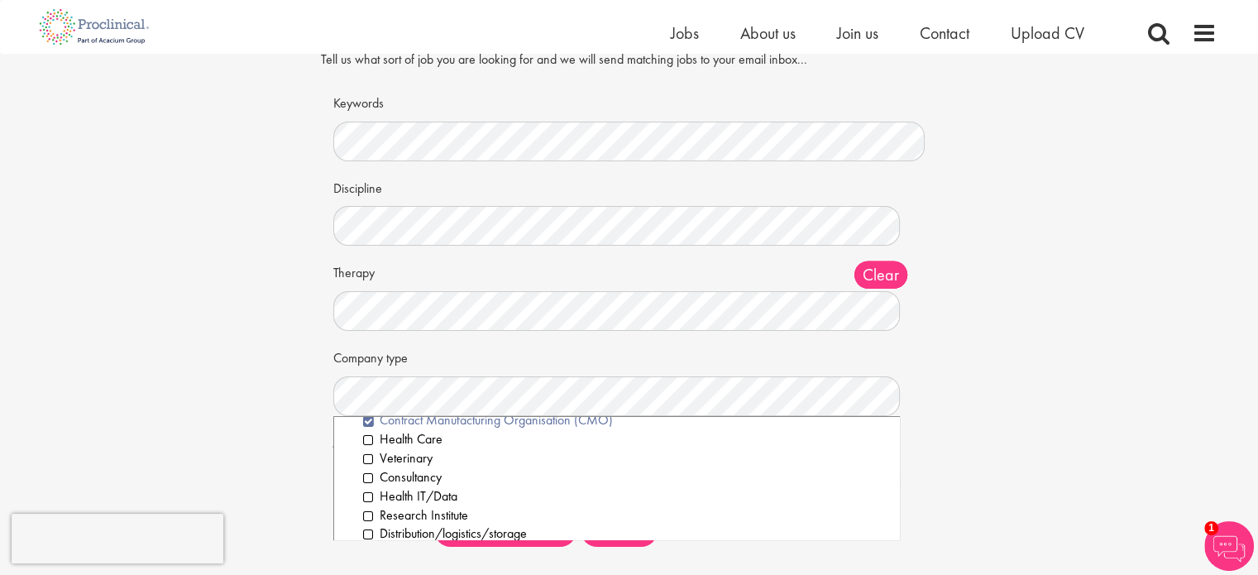
scroll to position [107, 0]
click at [366, 439] on li "Health Care" at bounding box center [625, 440] width 524 height 19
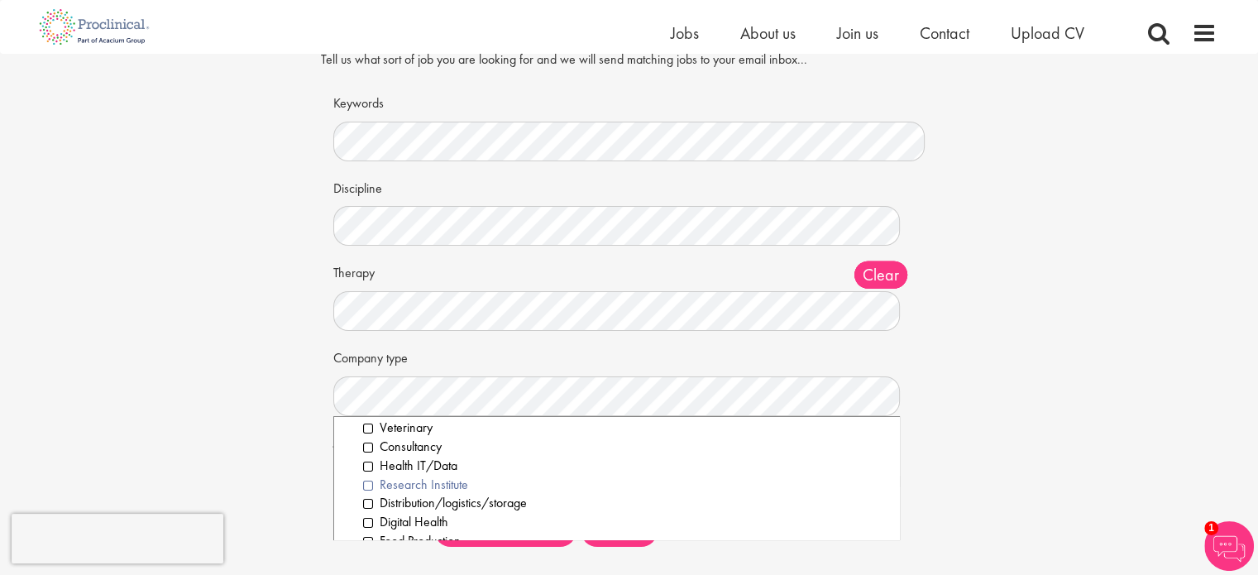
scroll to position [142, 0]
click at [365, 479] on li "Research Institute" at bounding box center [625, 481] width 524 height 19
click at [366, 518] on li "Leadership" at bounding box center [625, 522] width 524 height 19
click at [314, 465] on div "Set up a job alert Tell us what sort of job you are looking for and we will sen…" at bounding box center [629, 274] width 642 height 570
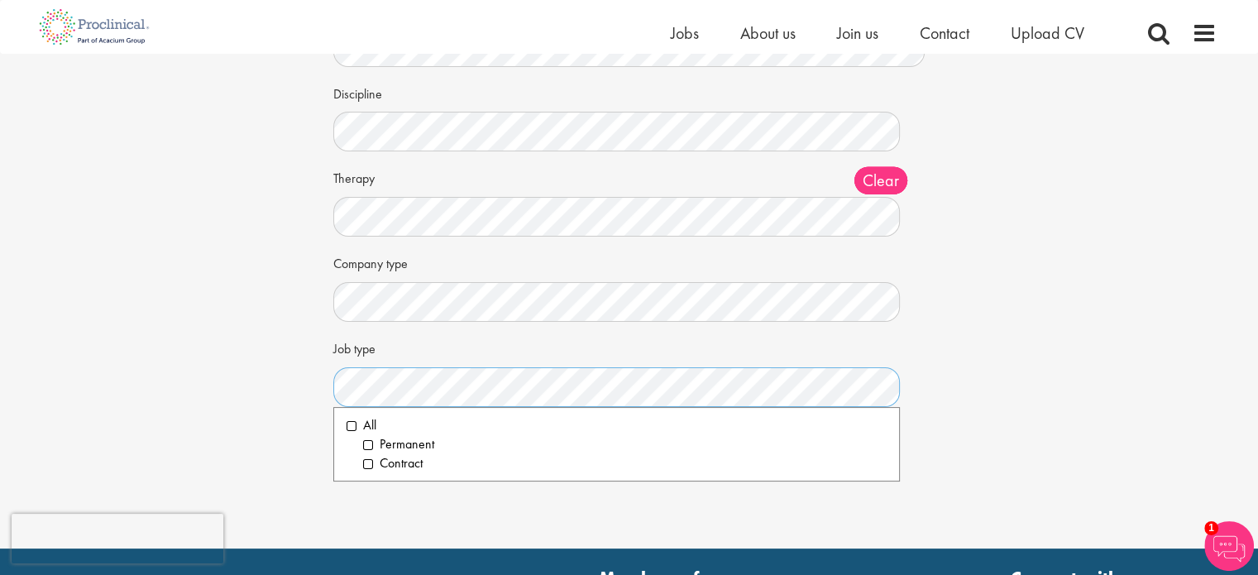
scroll to position [165, 0]
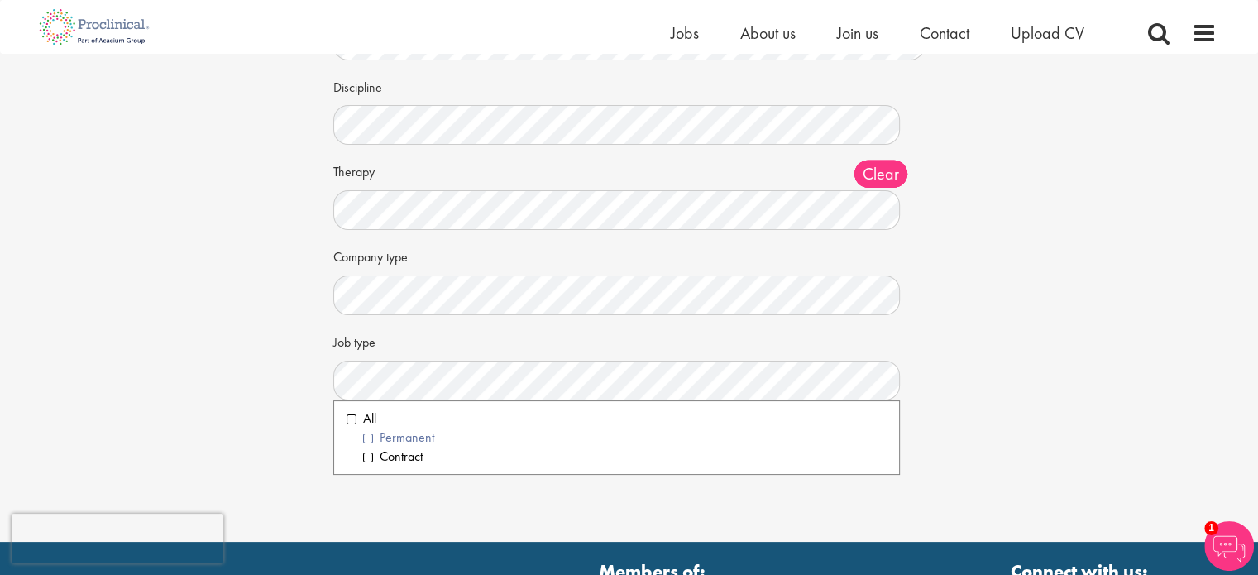
click at [365, 435] on li "Permanent" at bounding box center [625, 437] width 524 height 19
click at [365, 456] on li "Contract" at bounding box center [625, 456] width 524 height 19
click at [304, 408] on div "Set up a job alert Tell us what sort of job you are looking for and we will sen…" at bounding box center [629, 173] width 1282 height 570
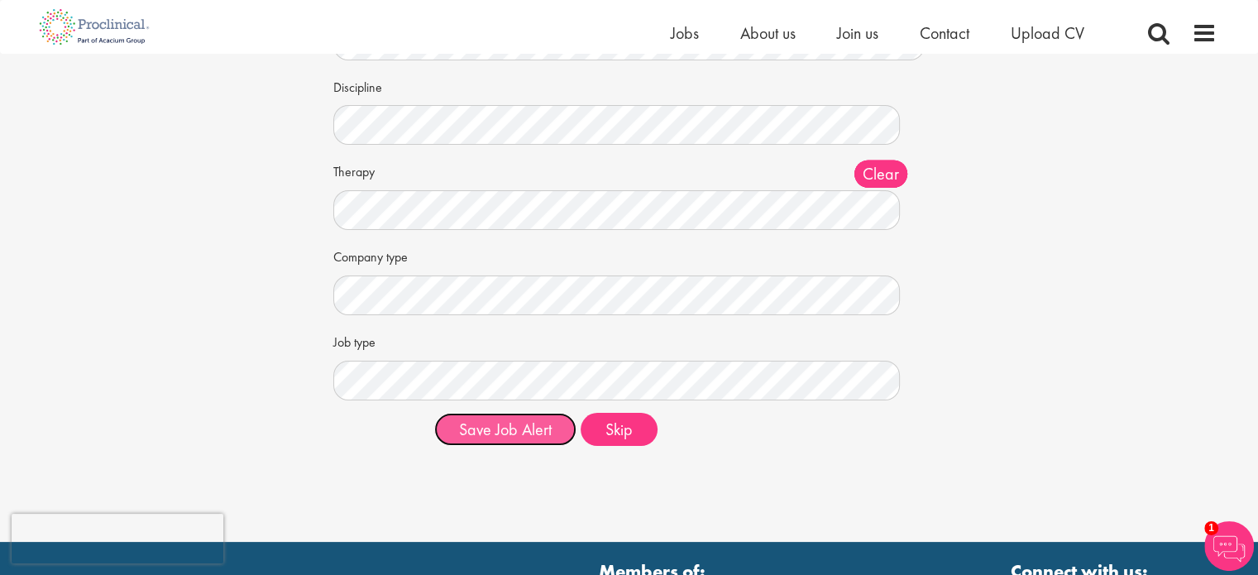
click at [499, 424] on button "Save Job Alert" at bounding box center [505, 429] width 142 height 33
